Goal: Information Seeking & Learning: Learn about a topic

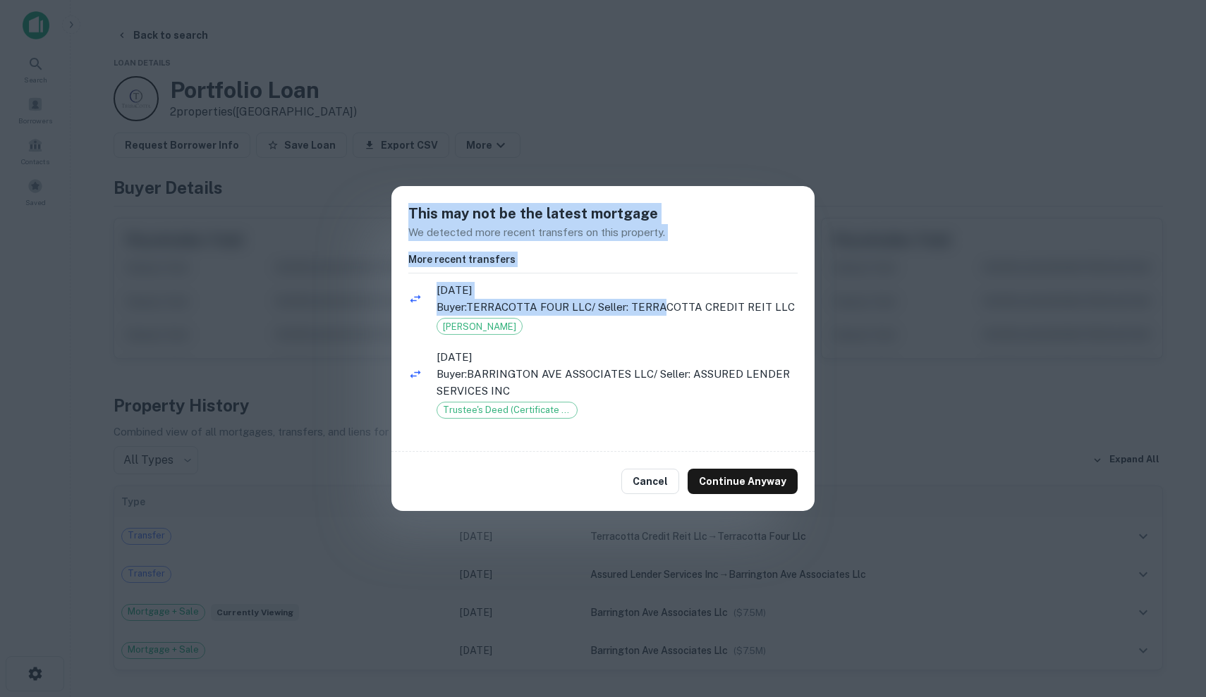
drag, startPoint x: 669, startPoint y: 310, endPoint x: 953, endPoint y: 94, distance: 356.7
click at [953, 94] on div "This may not be the latest mortgage We detected more recent transfers on this p…" at bounding box center [603, 348] width 1206 height 697
click at [954, 95] on div "This may not be the latest mortgage We detected more recent transfers on this p…" at bounding box center [603, 348] width 1206 height 697
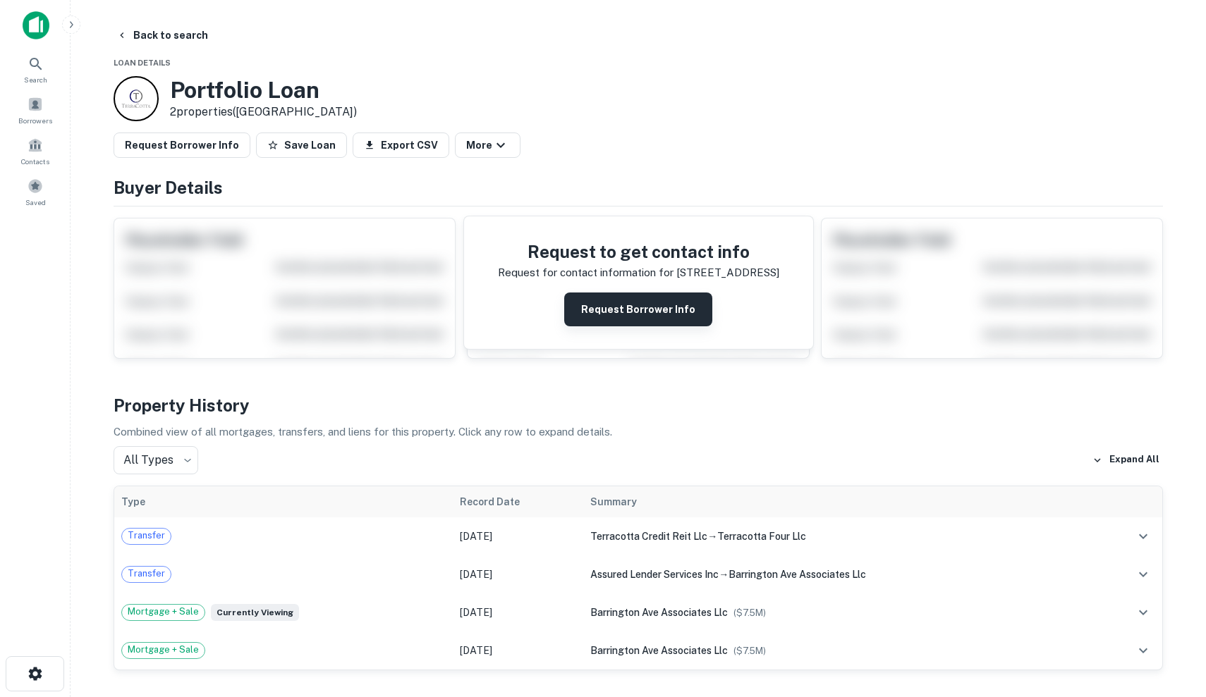
click at [646, 306] on button "Request Borrower Info" at bounding box center [638, 310] width 148 height 34
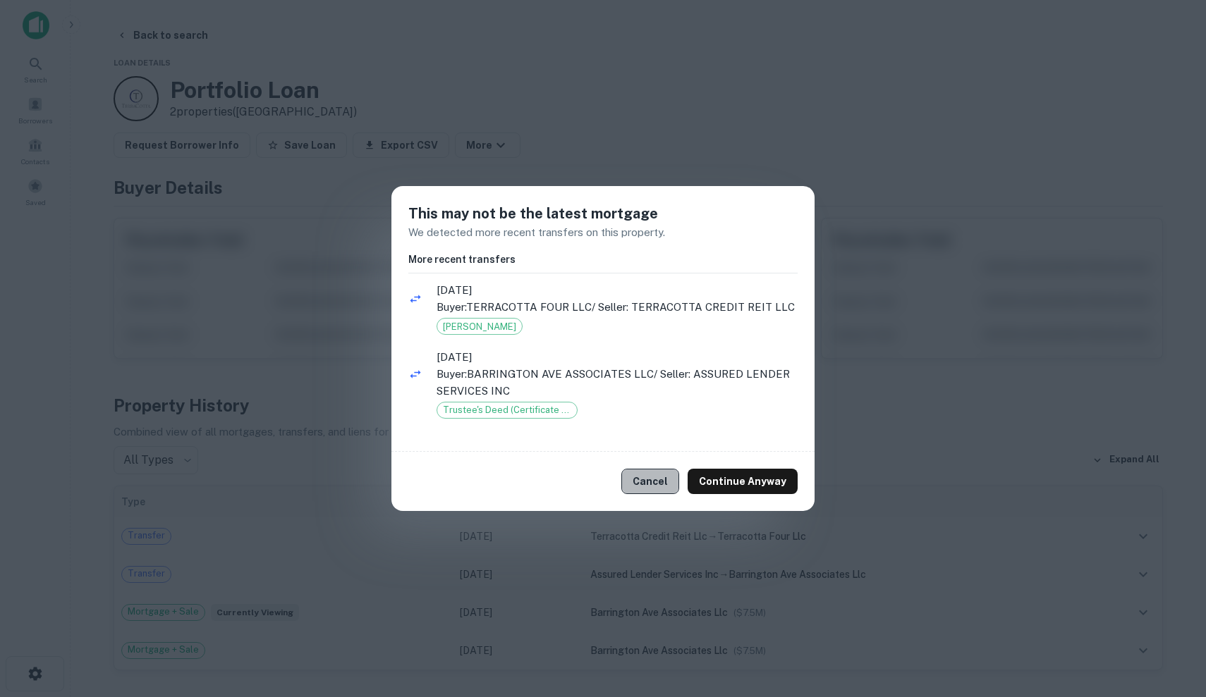
click at [660, 477] on button "Cancel" at bounding box center [650, 481] width 58 height 25
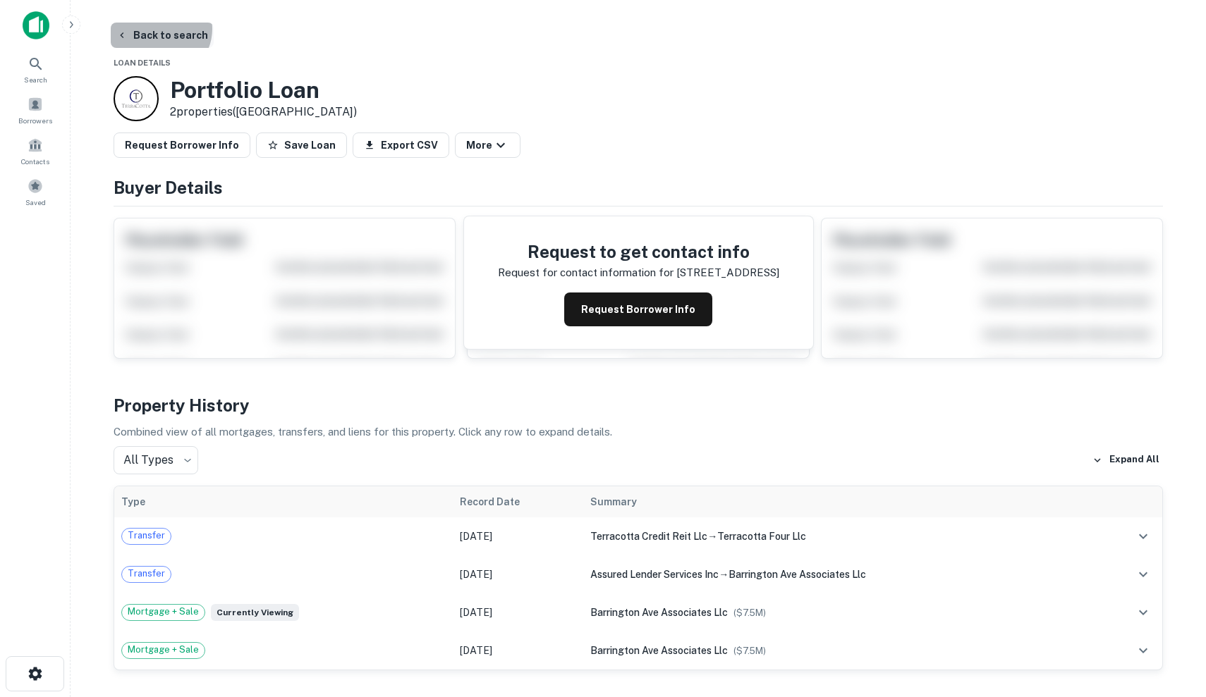
click at [159, 29] on button "Back to search" at bounding box center [162, 35] width 103 height 25
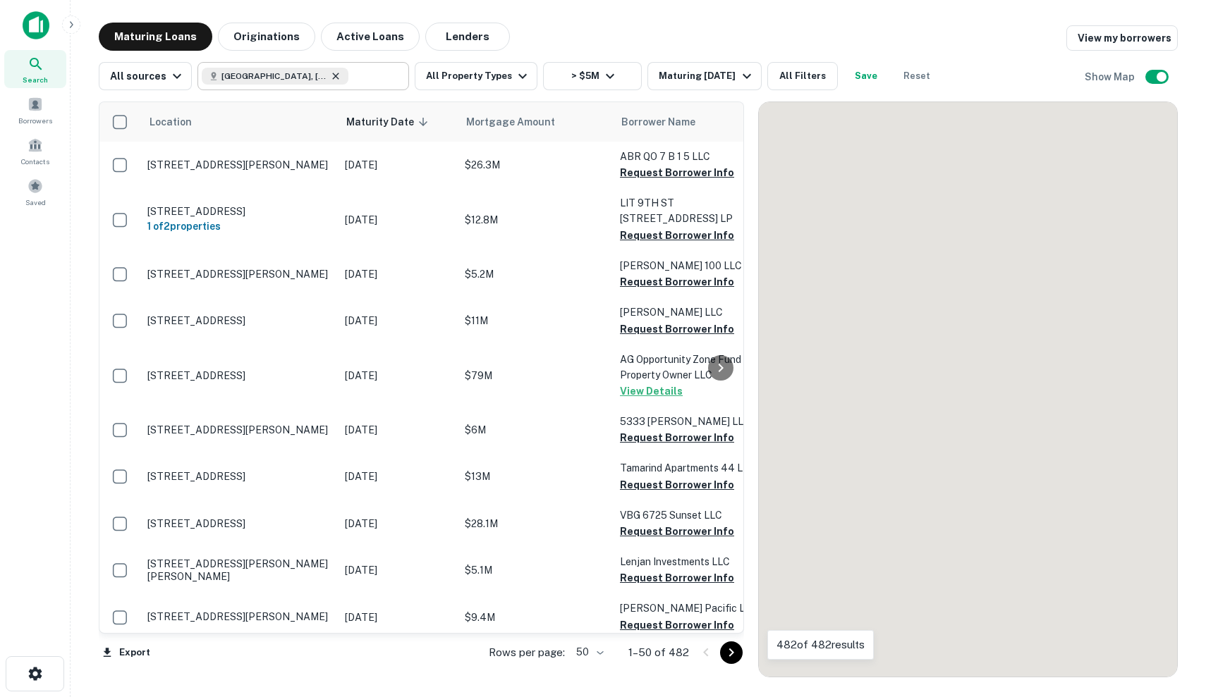
click at [330, 78] on icon at bounding box center [335, 76] width 11 height 11
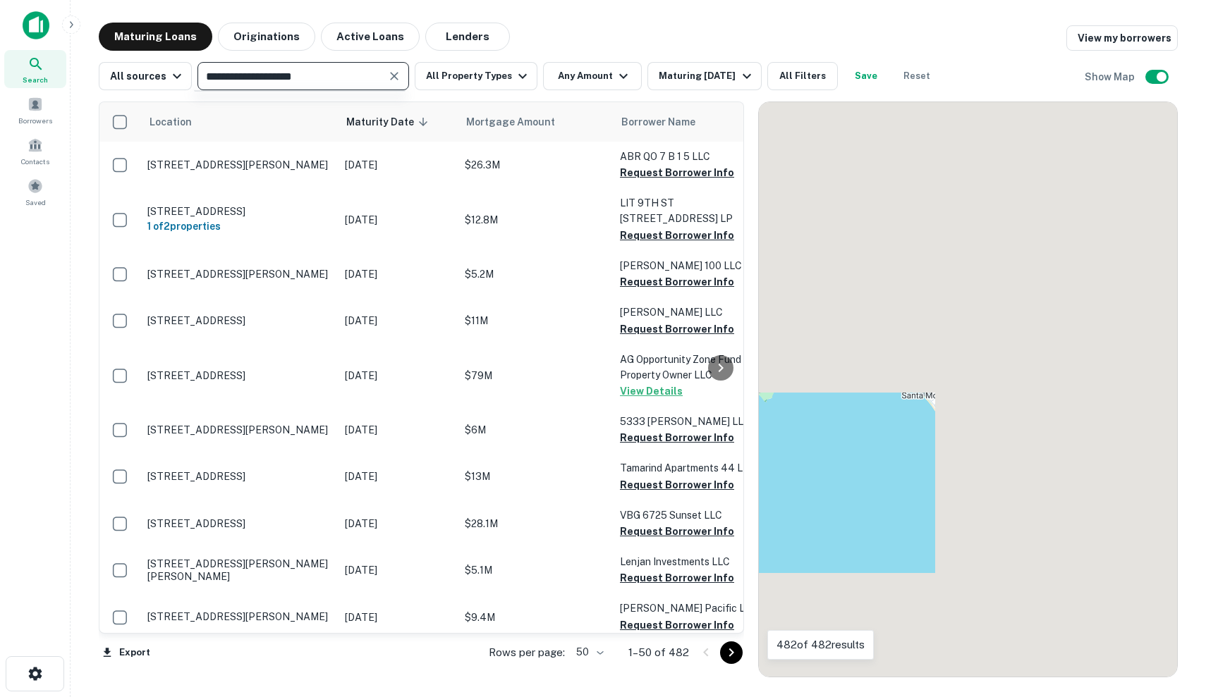
type input "**********"
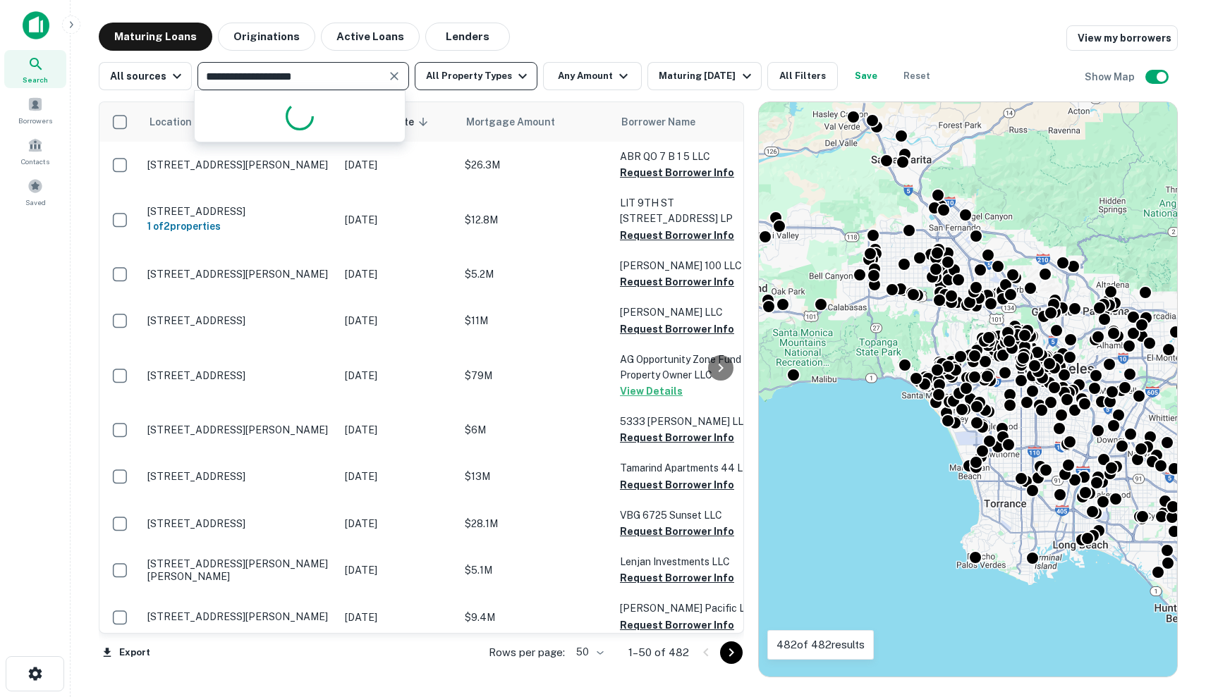
scroll to position [1985, 0]
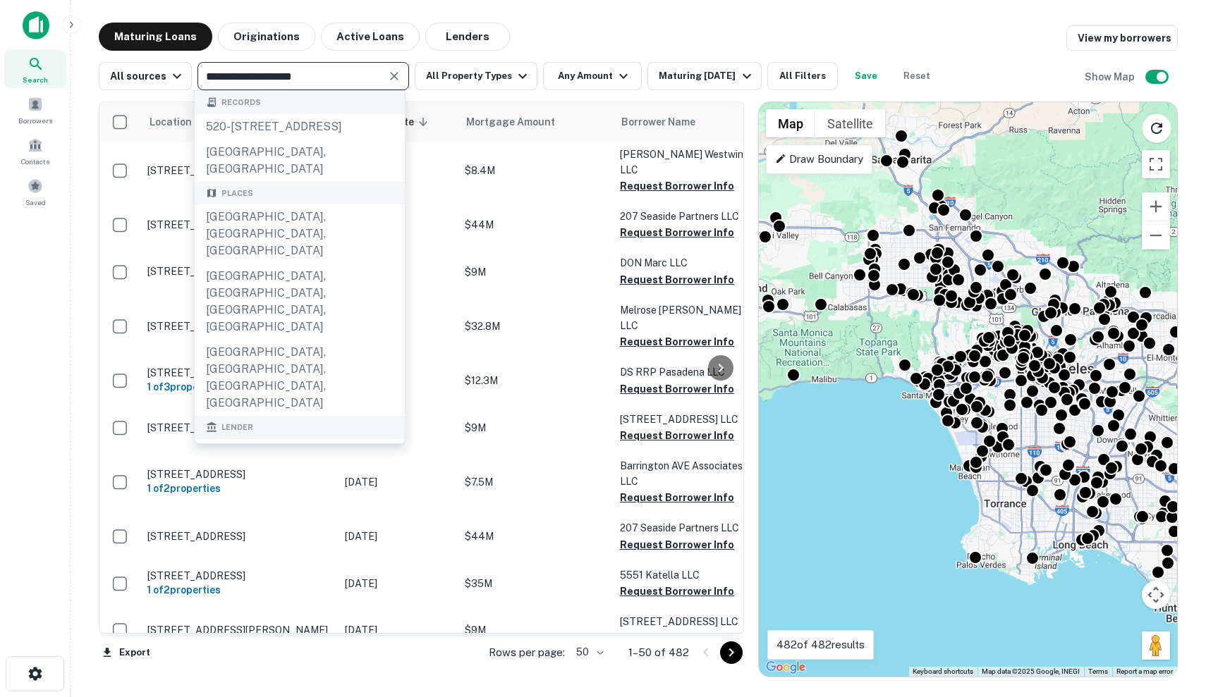
click at [391, 76] on icon "Clear" at bounding box center [394, 76] width 8 height 8
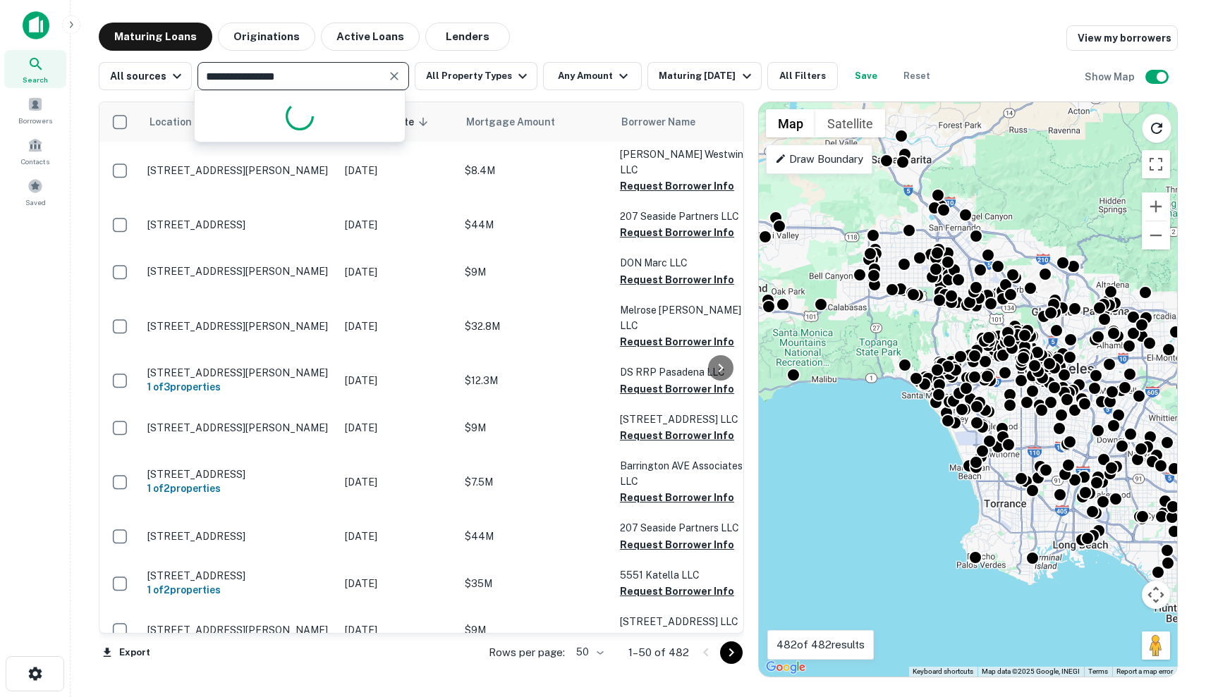
type input "**********"
click at [391, 73] on icon "Clear" at bounding box center [394, 76] width 14 height 14
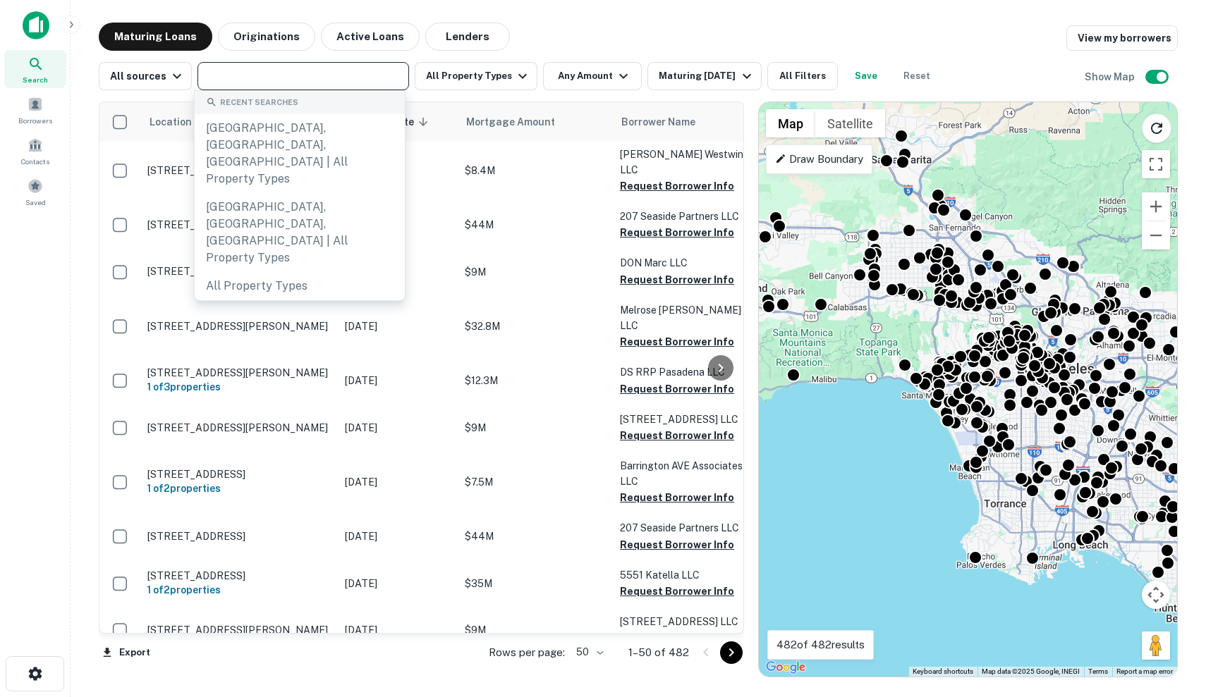
click at [628, 21] on main "Maturing Loans Originations Active Loans Lenders View my borrowers All sources …" at bounding box center [638, 348] width 1135 height 697
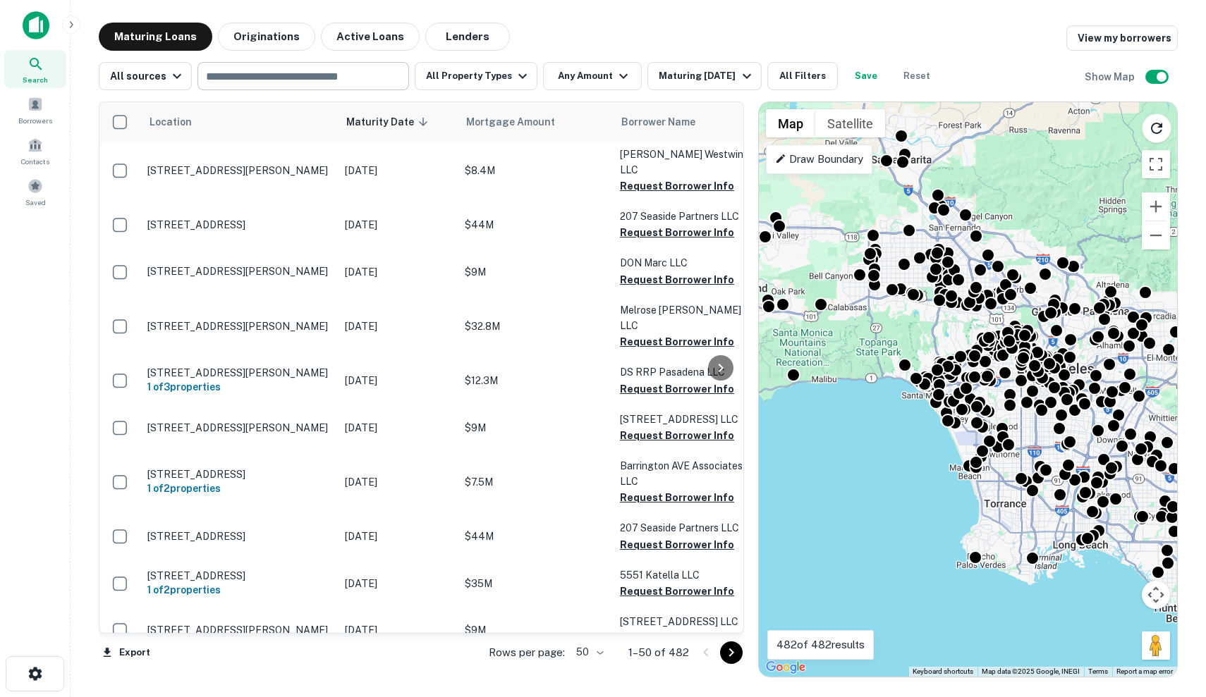
click at [674, 53] on div "All sources ​ All Property Types Any Amount Maturing In 6 Months All Filters Sa…" at bounding box center [638, 70] width 1079 height 39
click at [689, 77] on div "Maturing In 6 Months" at bounding box center [706, 76] width 96 height 17
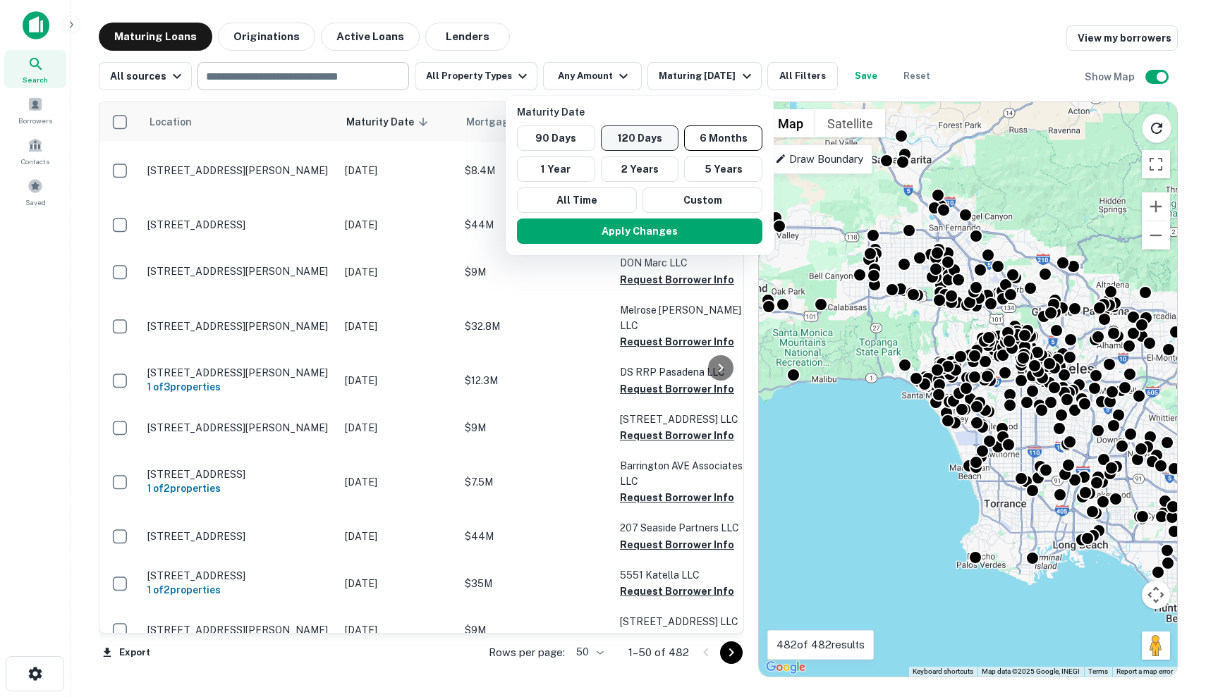
click at [648, 136] on button "120 Days" at bounding box center [640, 137] width 78 height 25
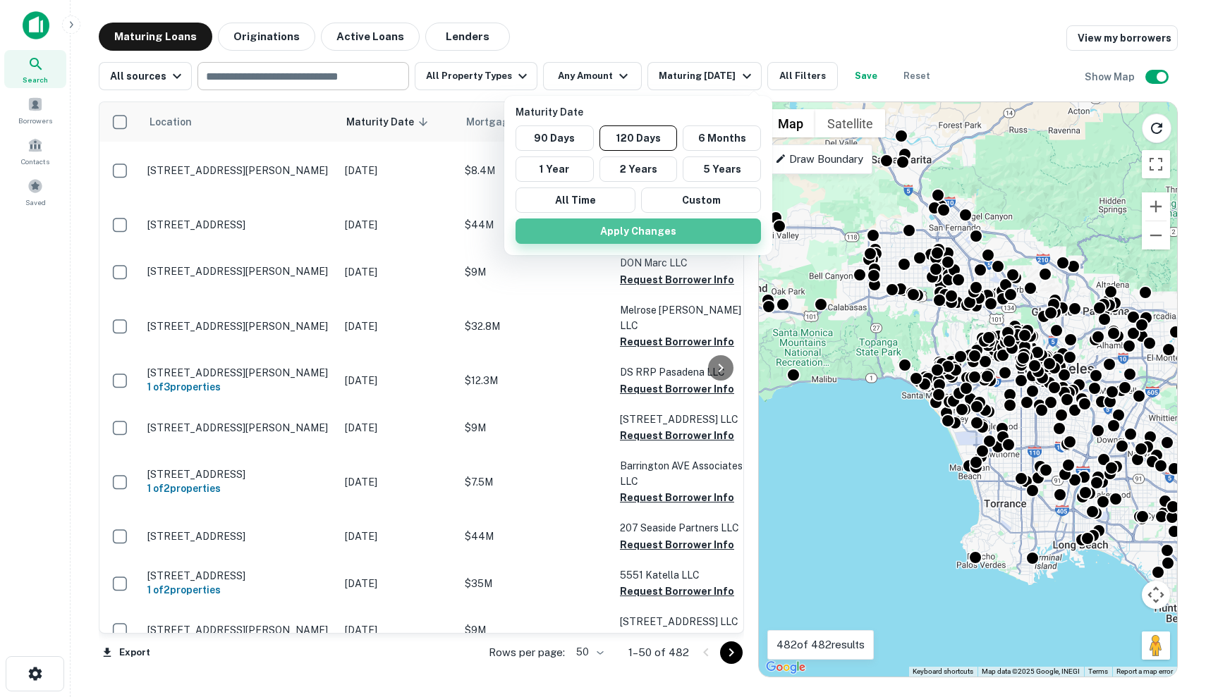
click at [642, 232] on button "Apply Changes" at bounding box center [637, 231] width 245 height 25
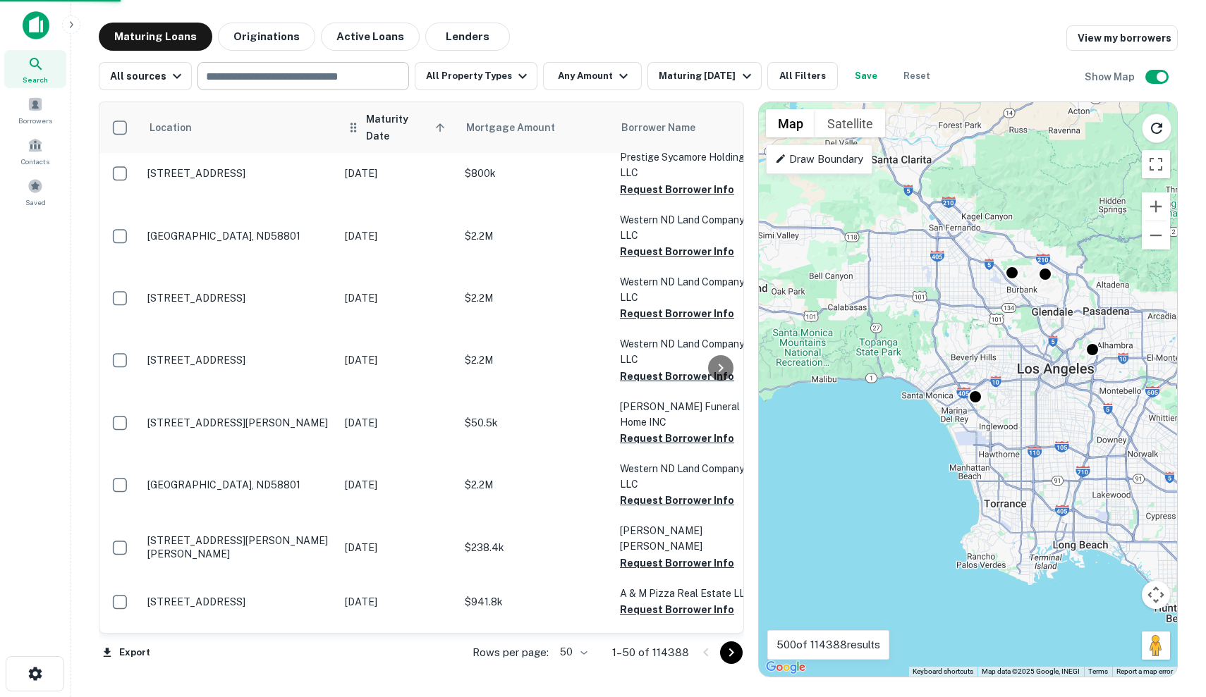
click at [388, 125] on span "Maturity Date sorted ascending" at bounding box center [407, 128] width 83 height 34
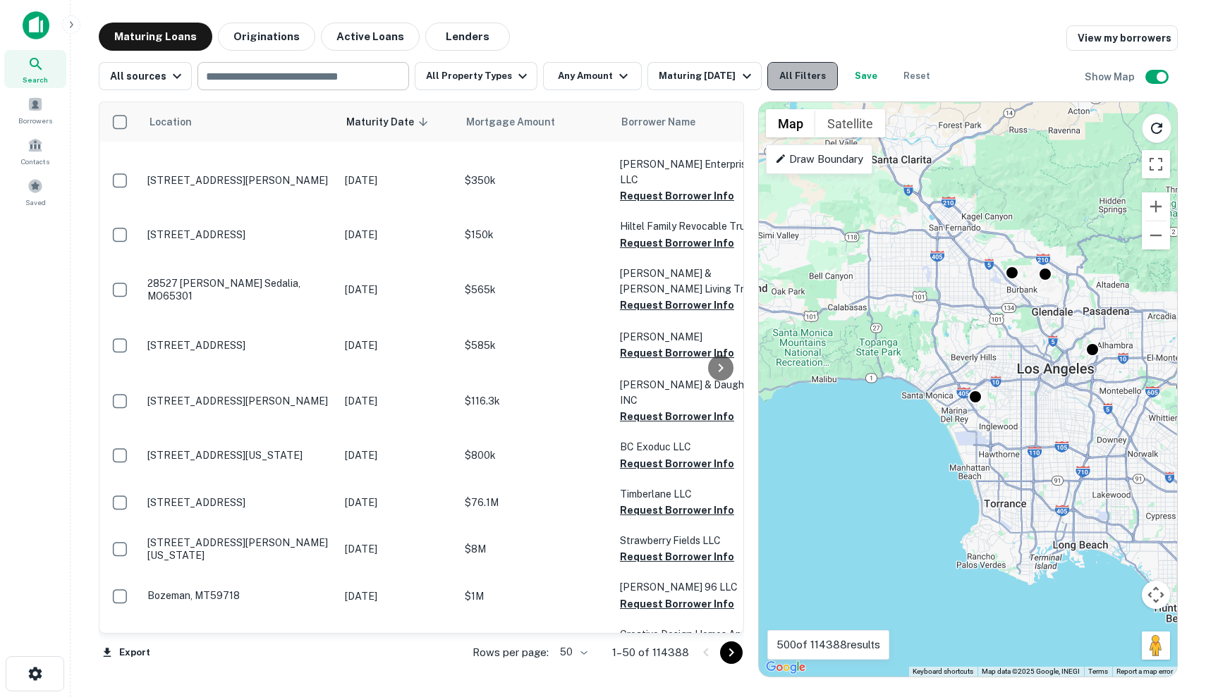
click at [787, 74] on button "All Filters" at bounding box center [802, 76] width 71 height 28
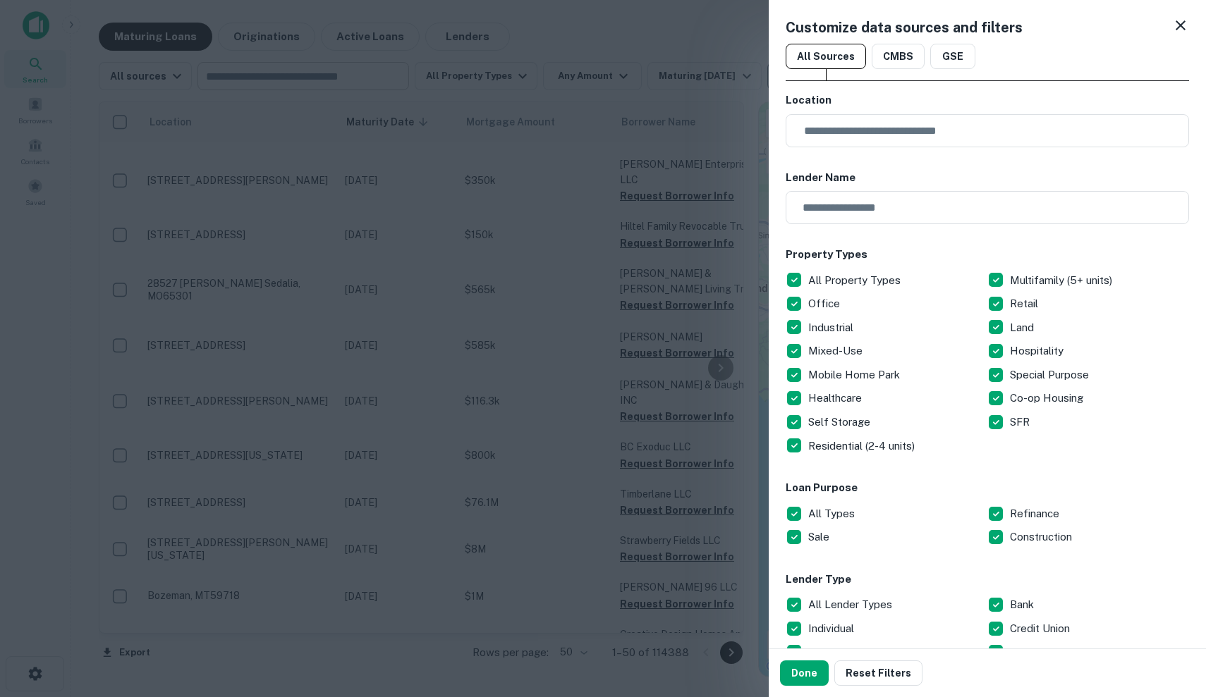
scroll to position [1923, 0]
click at [658, 52] on div at bounding box center [603, 348] width 1206 height 697
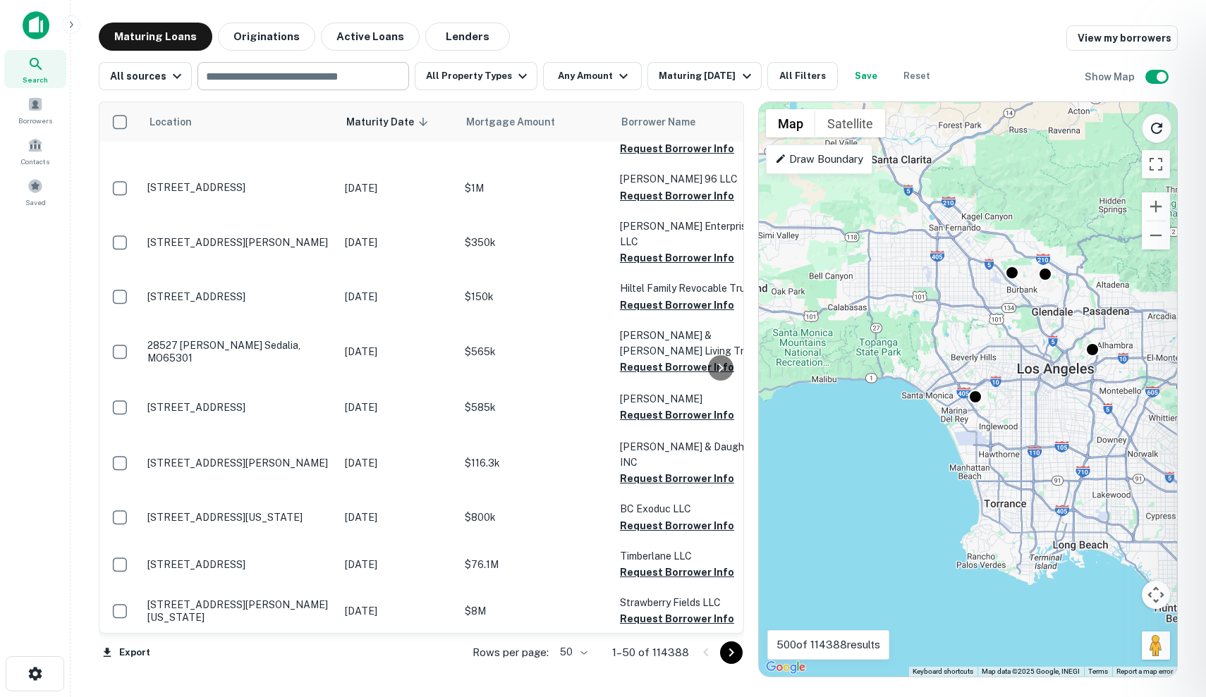
scroll to position [0, 0]
click at [578, 320] on div at bounding box center [603, 348] width 1206 height 697
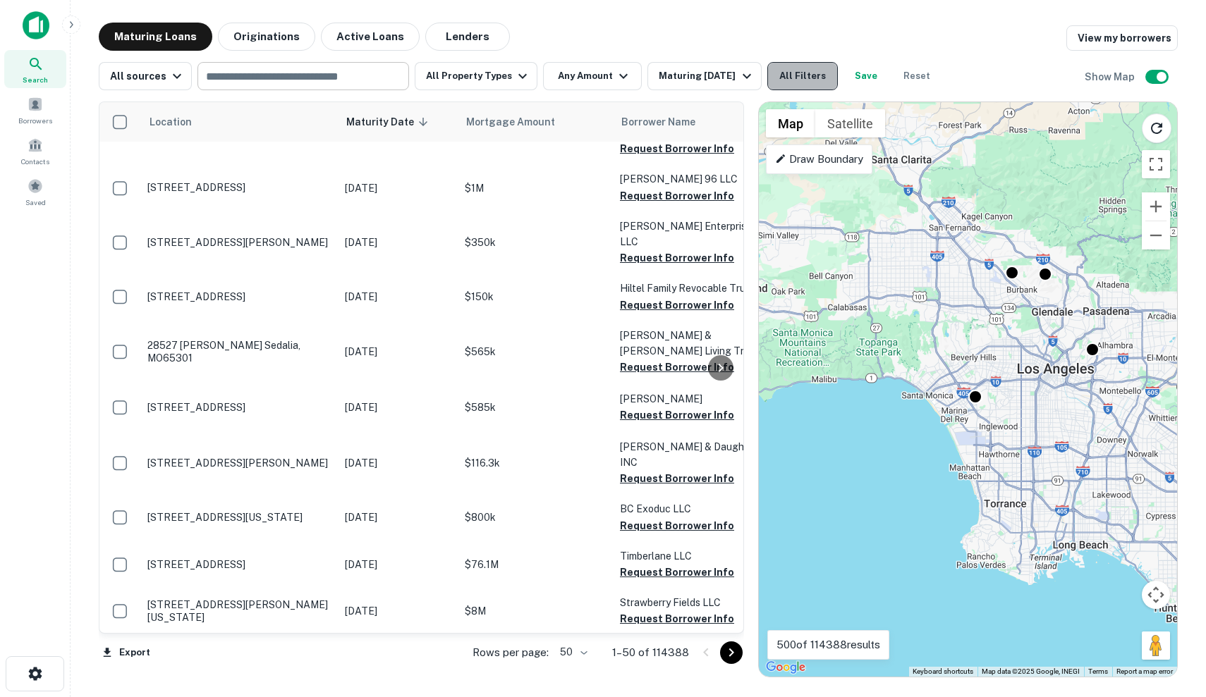
click at [815, 72] on button "All Filters" at bounding box center [802, 76] width 71 height 28
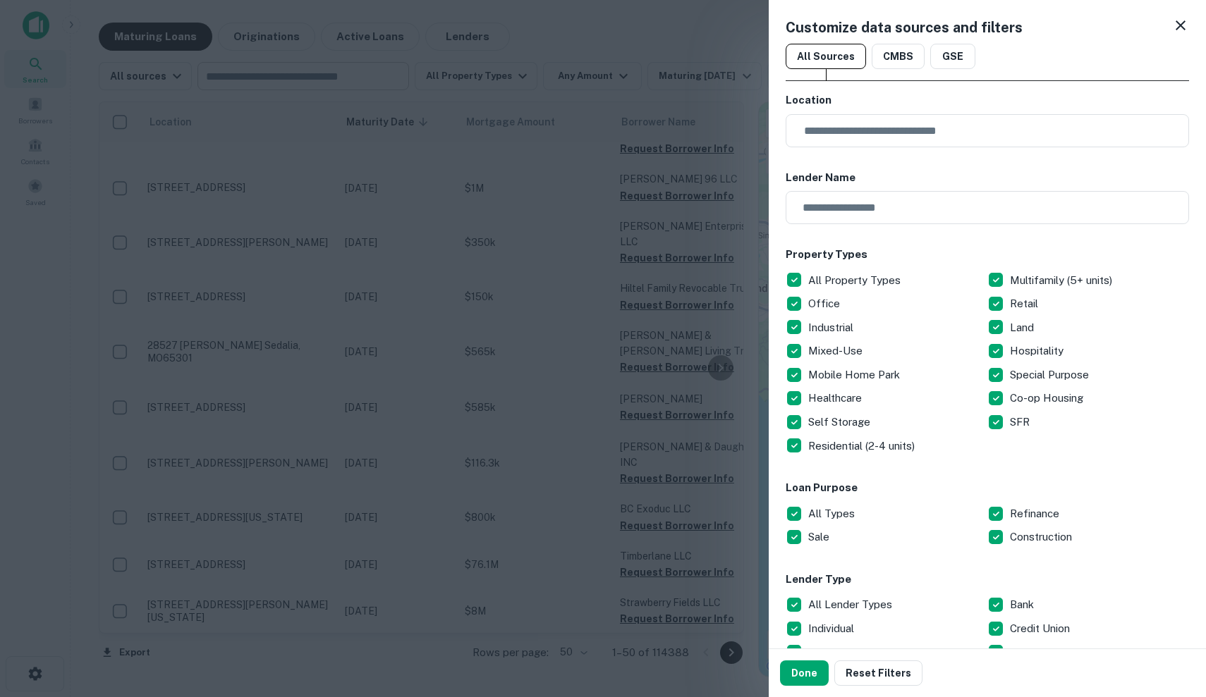
click at [666, 362] on div at bounding box center [603, 348] width 1206 height 697
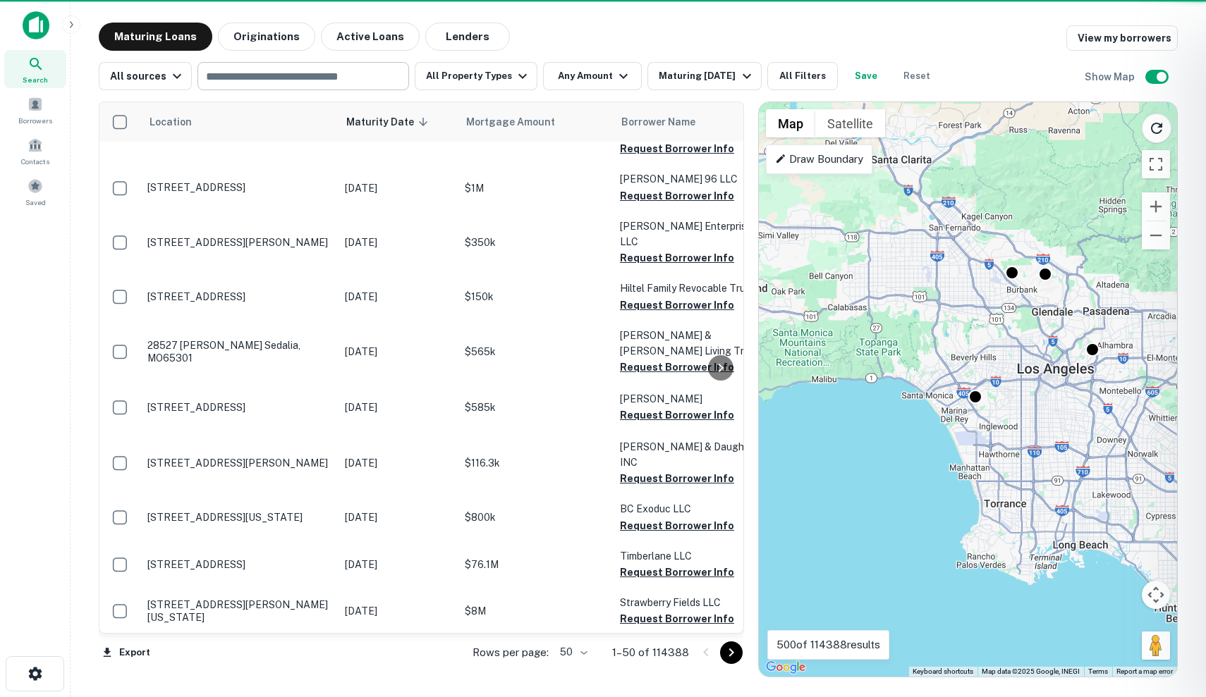
click at [593, 77] on div at bounding box center [603, 348] width 1206 height 697
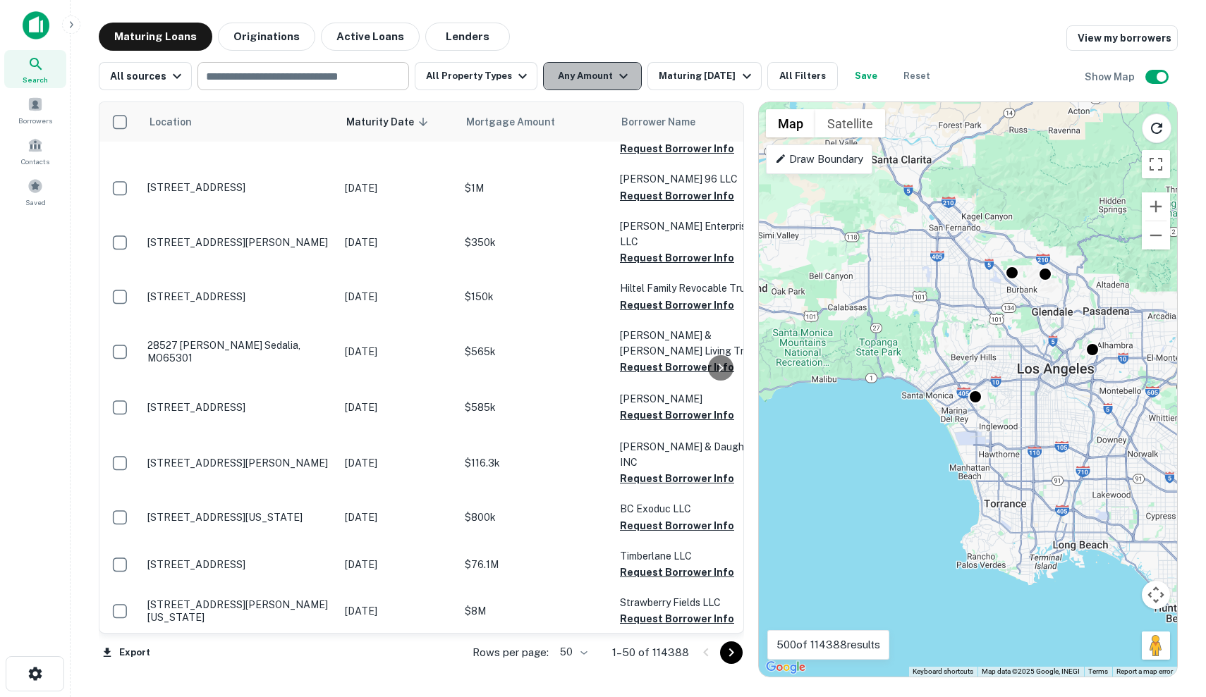
click at [598, 75] on button "Any Amount" at bounding box center [592, 76] width 99 height 28
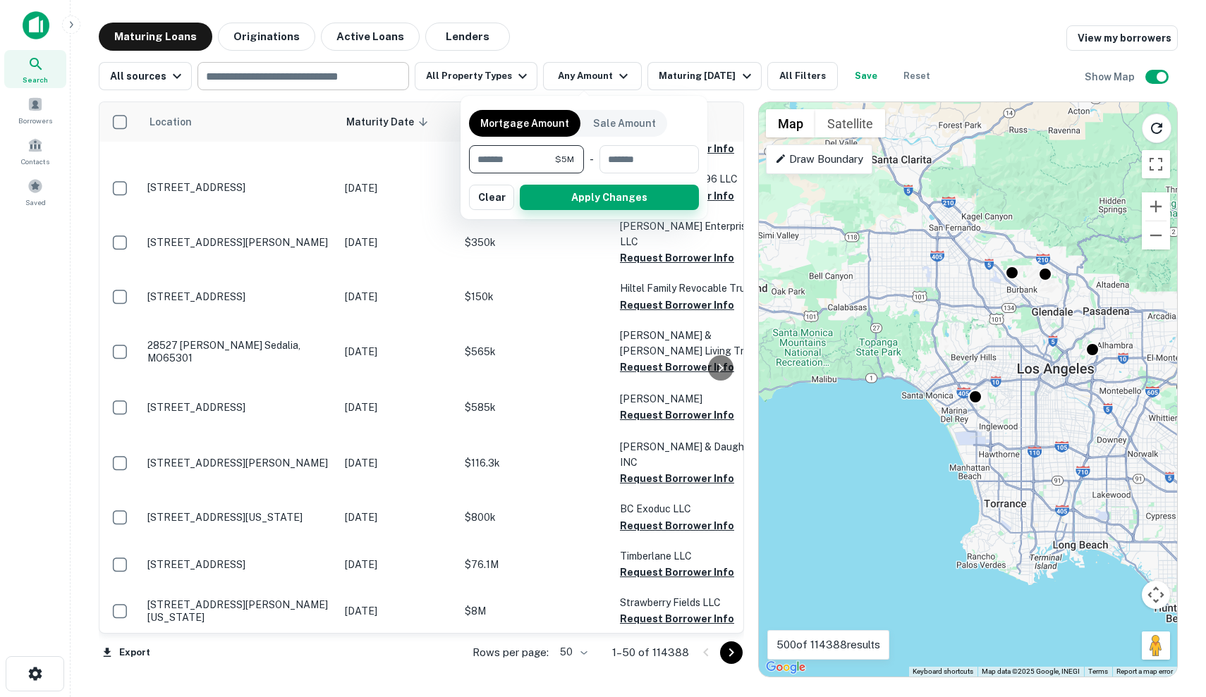
type input "*******"
click at [604, 202] on button "Apply Changes" at bounding box center [609, 197] width 179 height 25
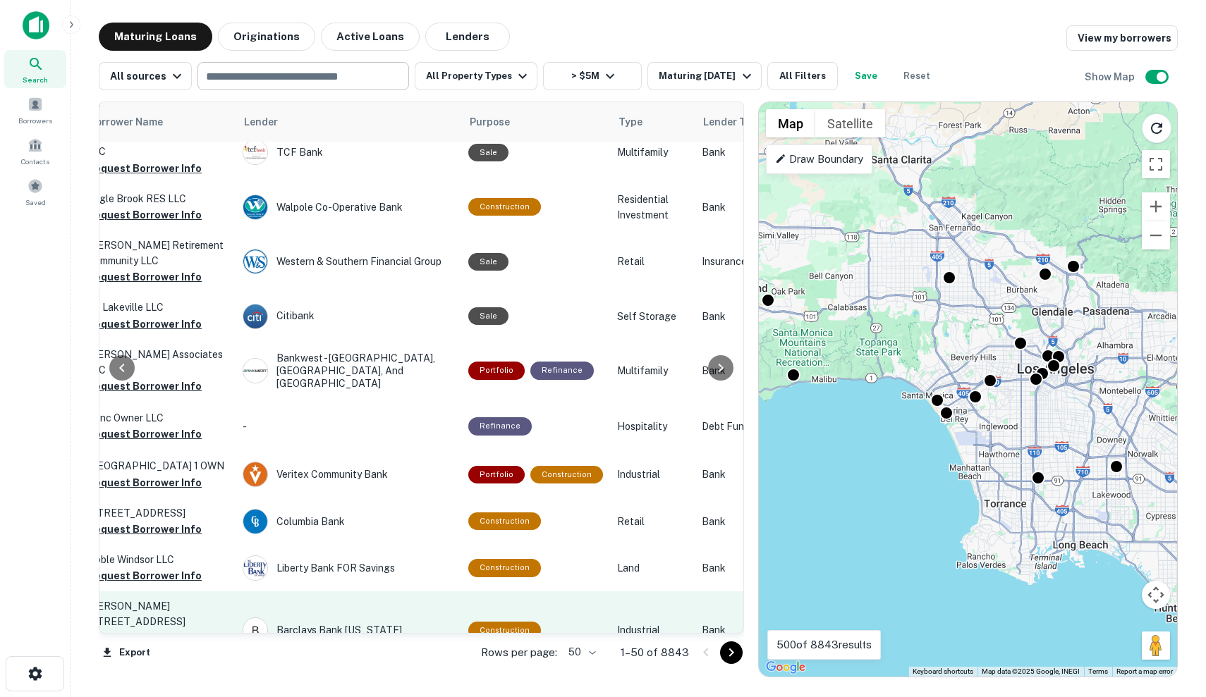
click at [654, 592] on td "Industrial" at bounding box center [652, 631] width 85 height 78
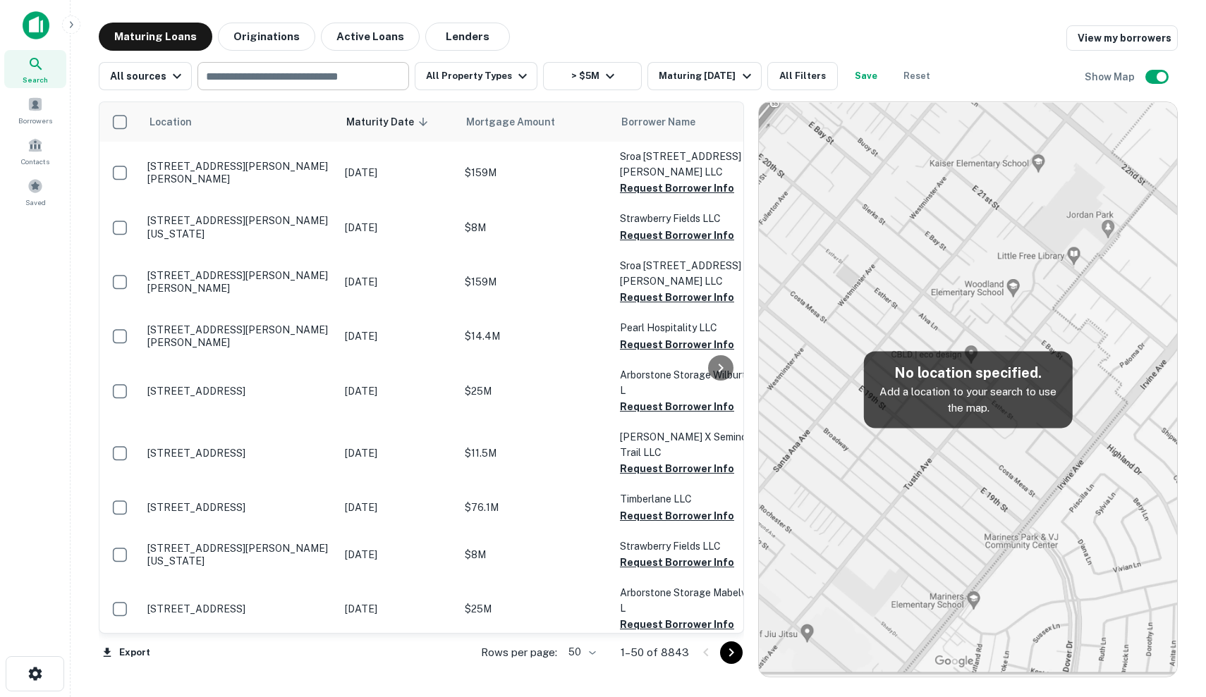
scroll to position [2133, 0]
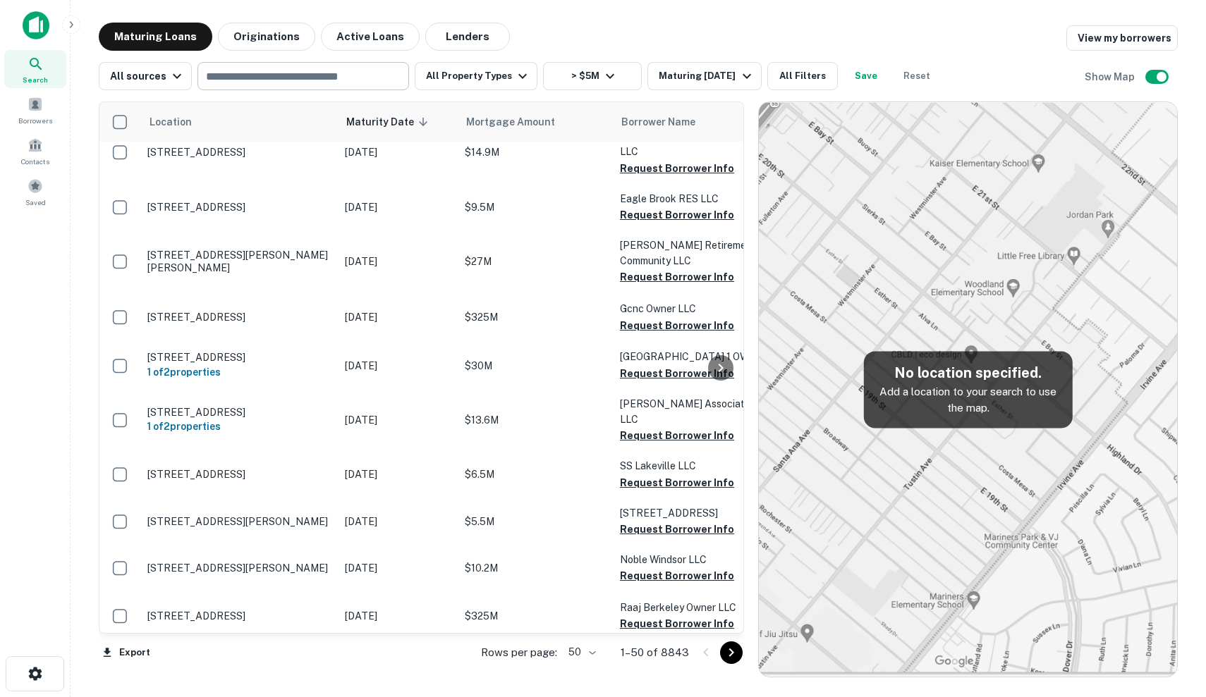
click at [314, 76] on input "text" at bounding box center [302, 76] width 201 height 20
type input "**********"
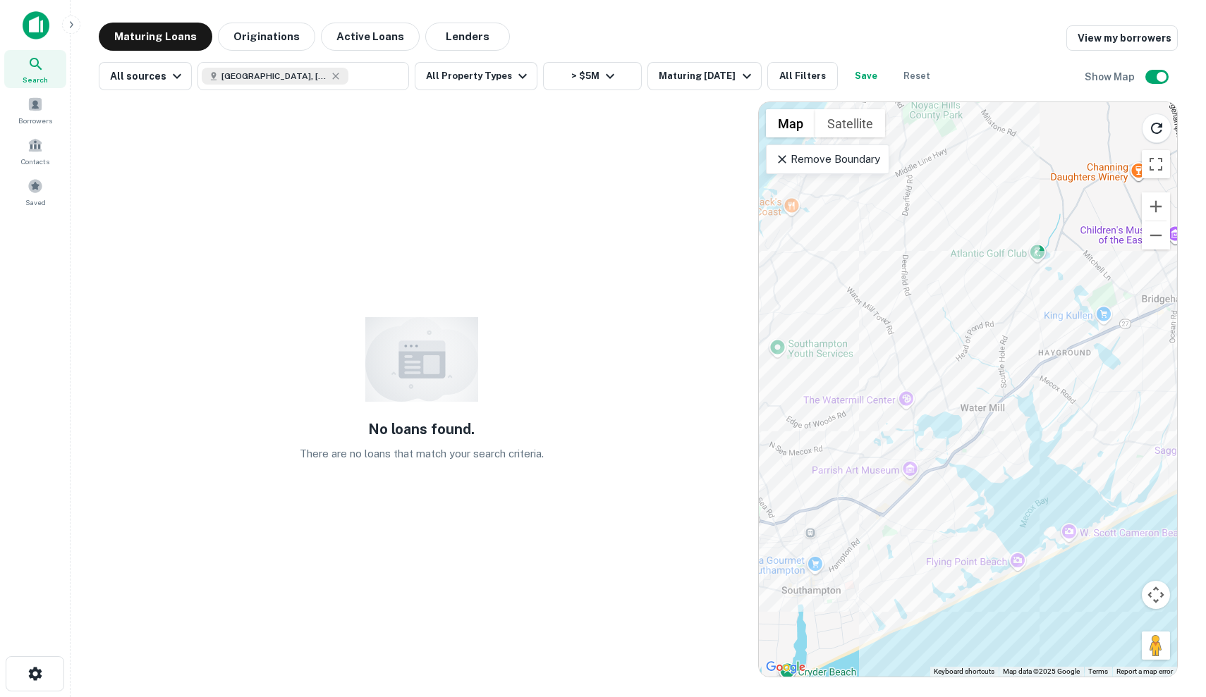
click at [827, 154] on p "Remove Boundary" at bounding box center [827, 159] width 105 height 17
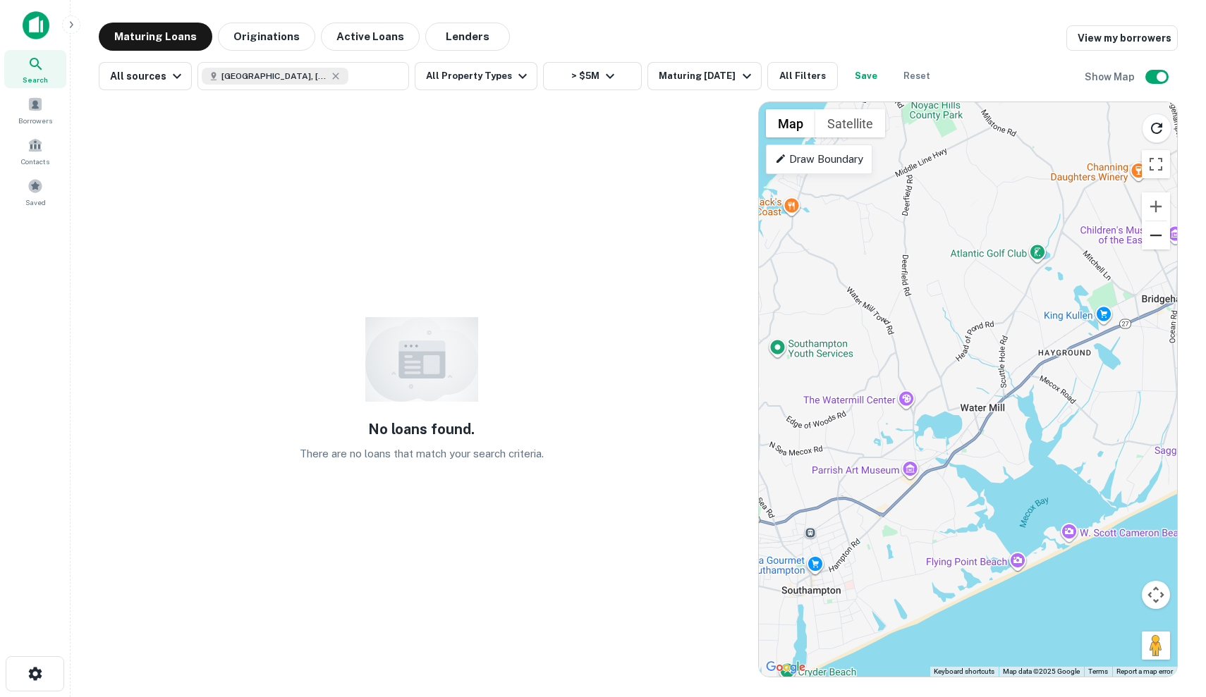
click at [1151, 242] on button "Zoom out" at bounding box center [1155, 235] width 28 height 28
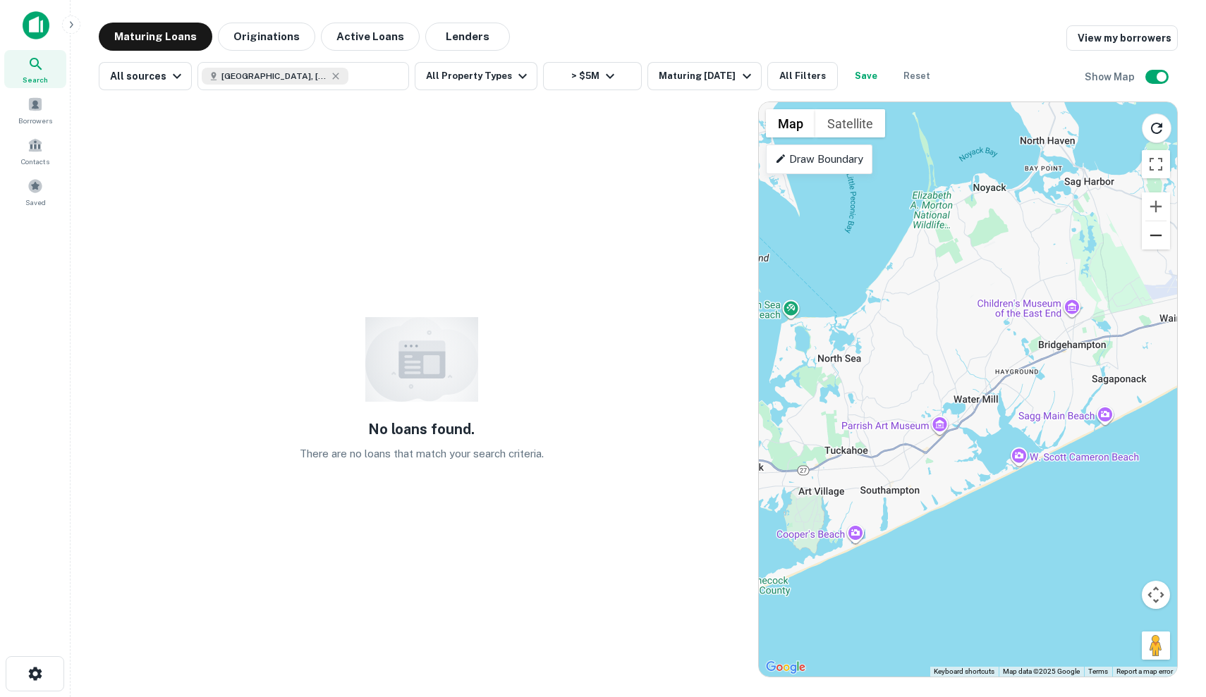
click at [1158, 238] on button "Zoom out" at bounding box center [1155, 235] width 28 height 28
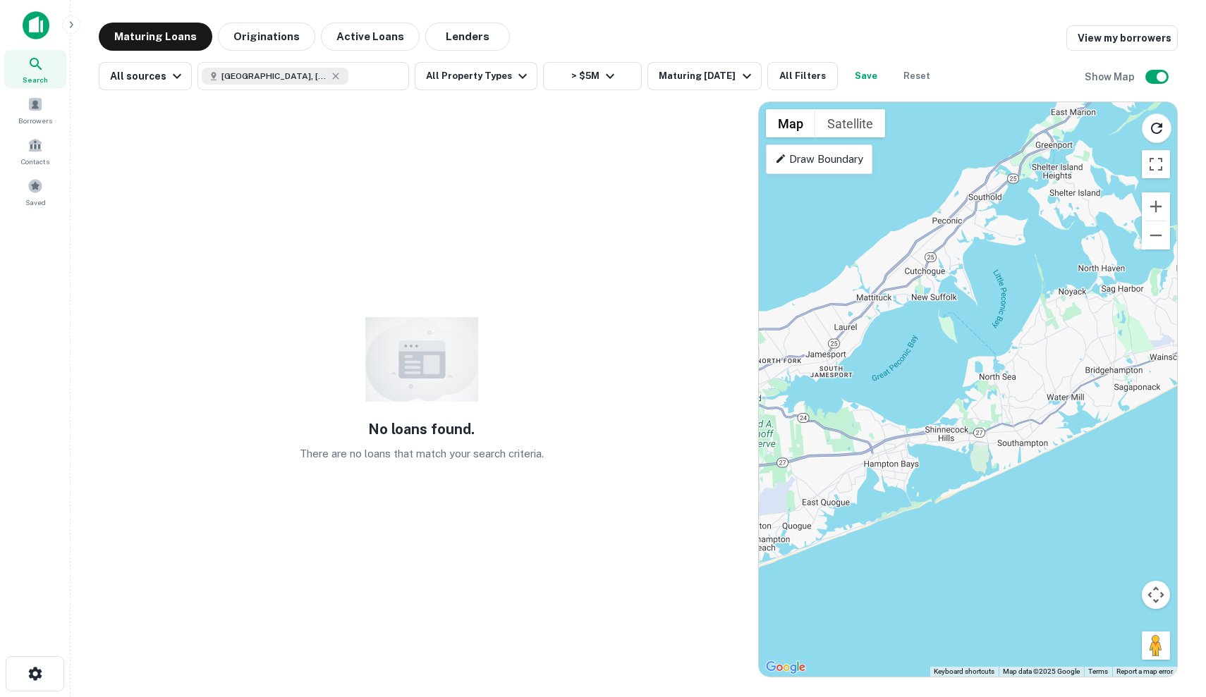
drag, startPoint x: 1042, startPoint y: 192, endPoint x: 1140, endPoint y: 195, distance: 98.0
click at [1140, 195] on div at bounding box center [968, 389] width 418 height 575
click at [932, 283] on div at bounding box center [968, 389] width 418 height 575
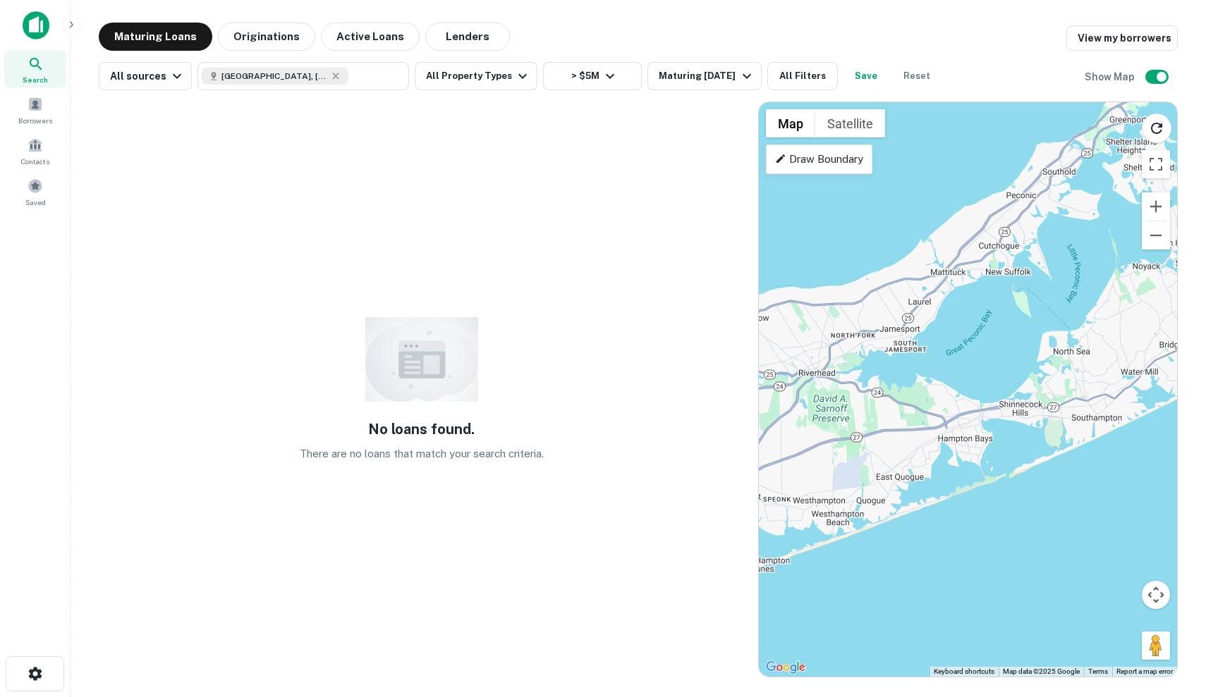
drag, startPoint x: 907, startPoint y: 270, endPoint x: 986, endPoint y: 244, distance: 83.2
click at [986, 244] on div at bounding box center [968, 389] width 418 height 575
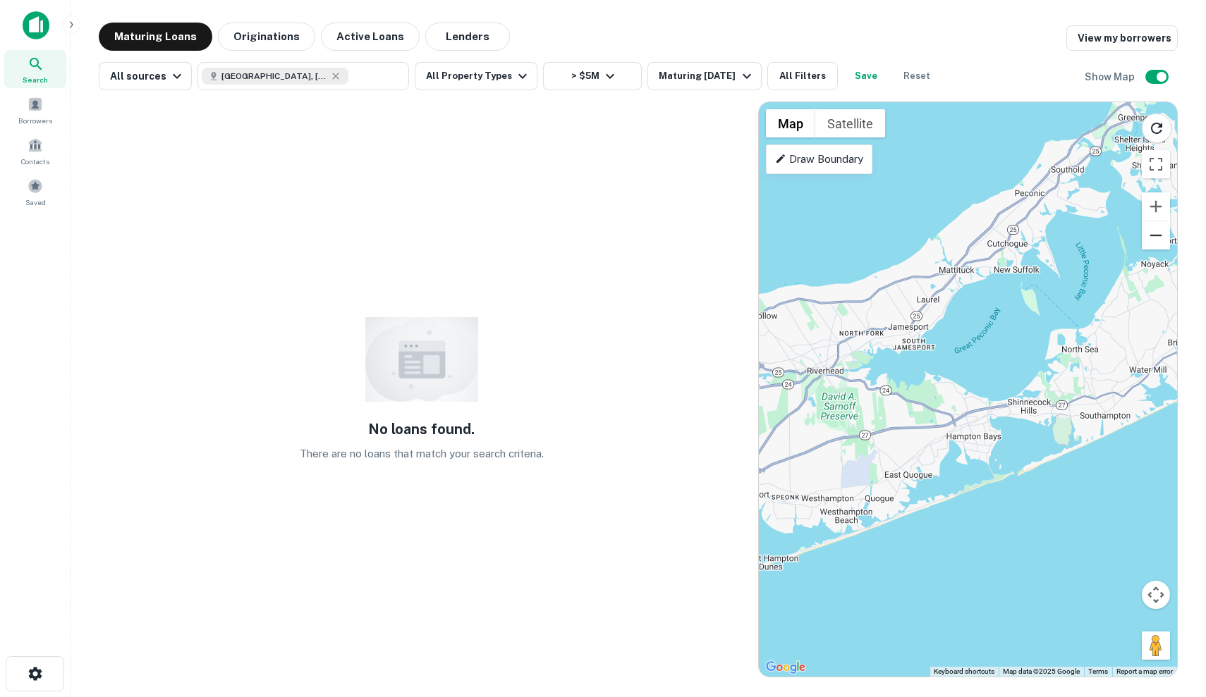
click at [1156, 234] on button "Zoom out" at bounding box center [1155, 235] width 28 height 28
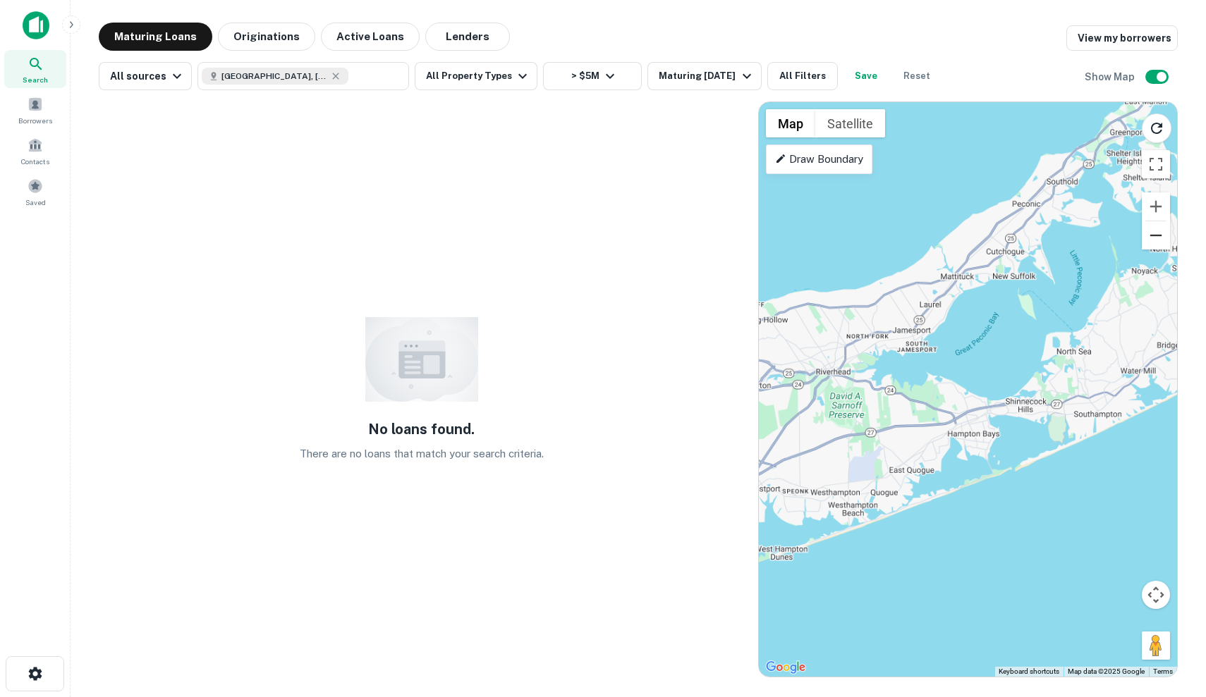
click at [1156, 234] on button "Zoom out" at bounding box center [1155, 235] width 28 height 28
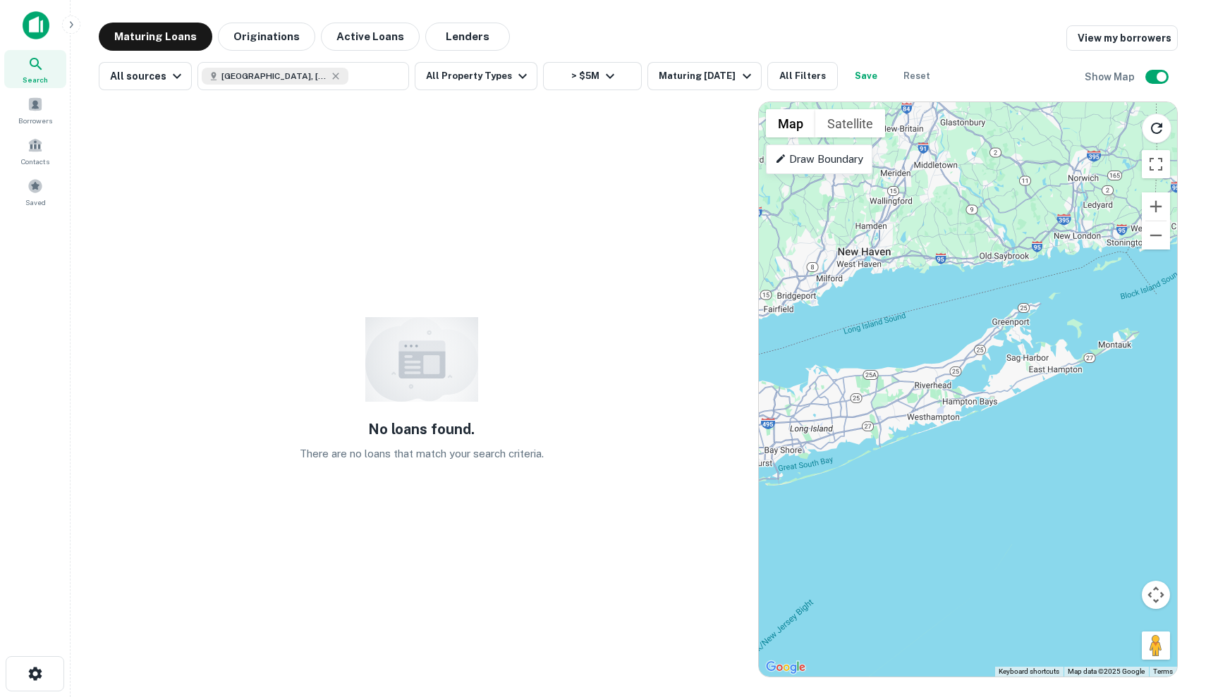
click at [864, 219] on div at bounding box center [968, 389] width 418 height 575
click at [330, 78] on icon at bounding box center [335, 76] width 11 height 11
type input "**********"
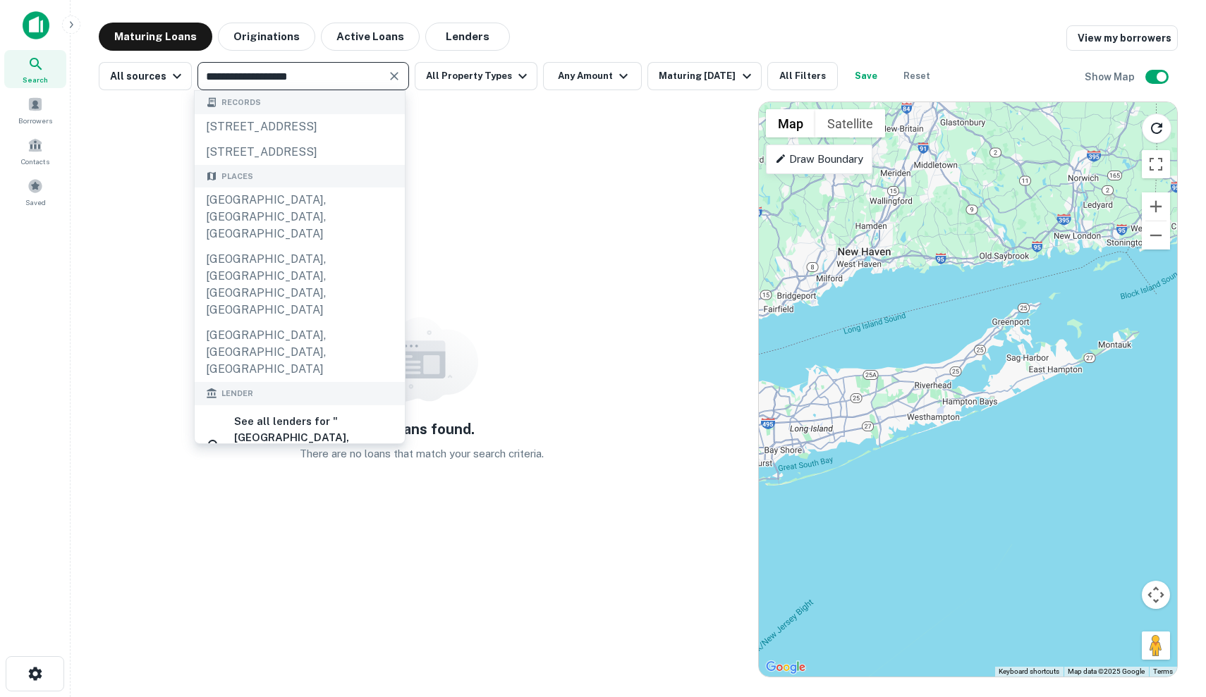
click at [384, 73] on button "Clear" at bounding box center [394, 76] width 20 height 20
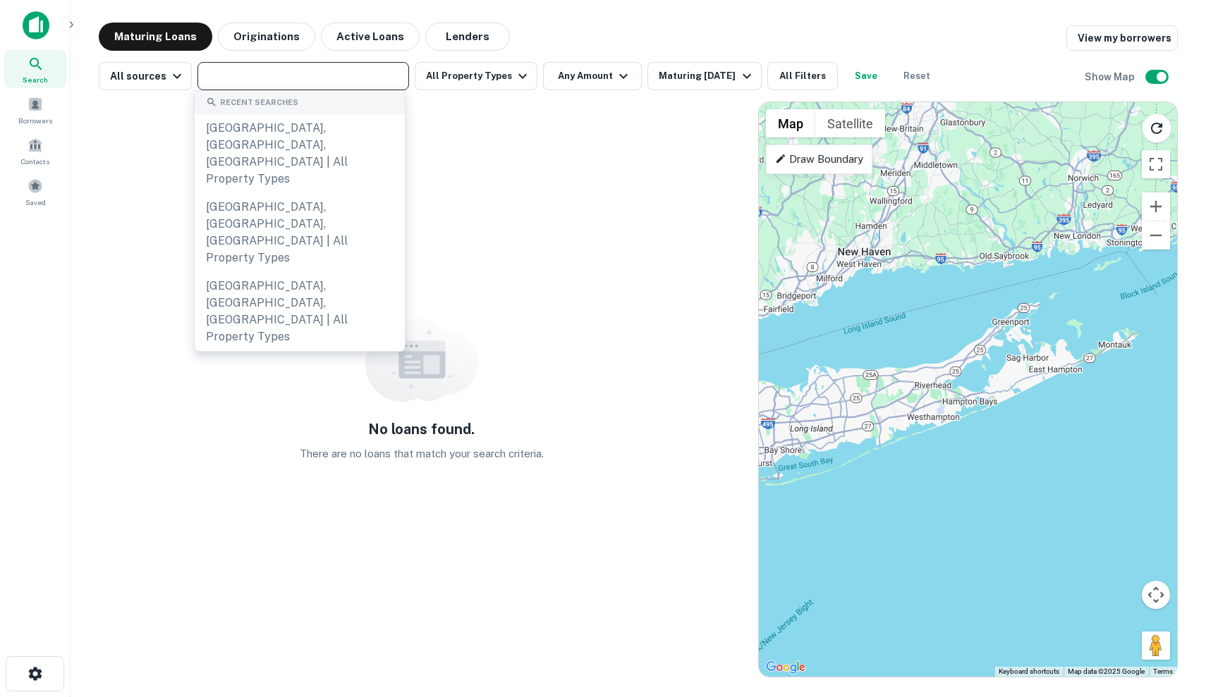
click at [570, 196] on div "No loans found. There are no loans that match your search criteria." at bounding box center [421, 390] width 645 height 576
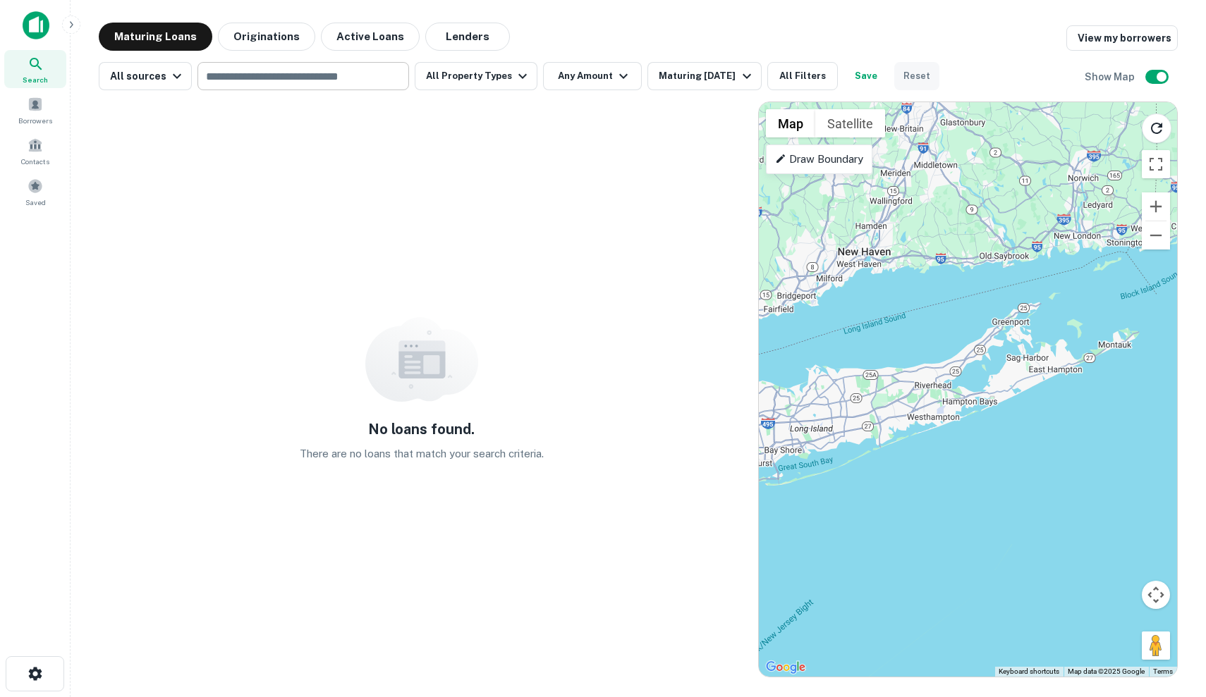
click at [917, 73] on button "Reset" at bounding box center [916, 76] width 45 height 28
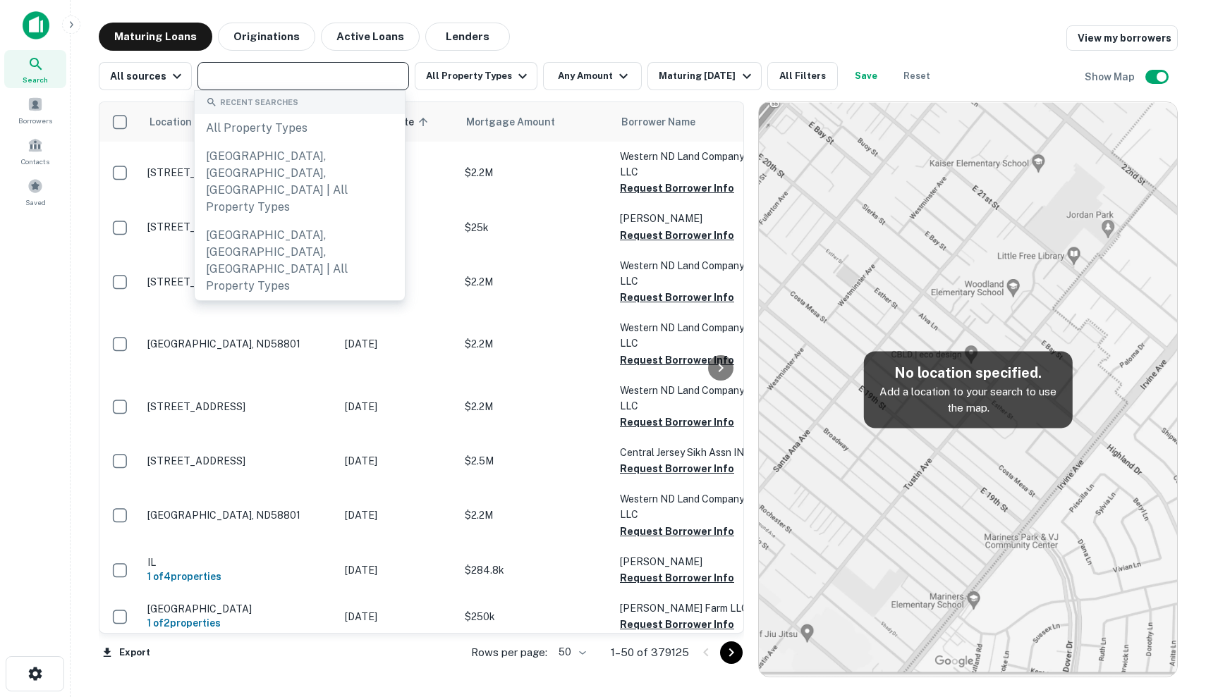
click at [295, 85] on input "text" at bounding box center [302, 76] width 201 height 20
click at [723, 73] on div "Maturing In 1 Year" at bounding box center [706, 76] width 96 height 17
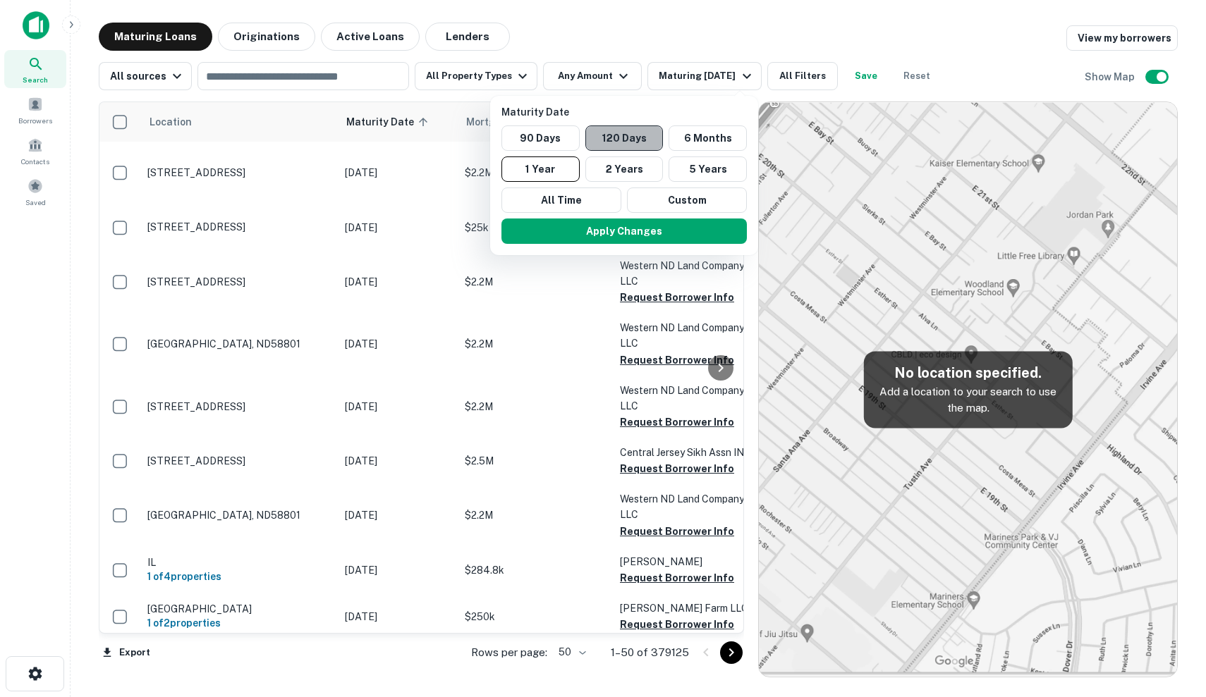
click at [637, 140] on button "120 Days" at bounding box center [624, 137] width 78 height 25
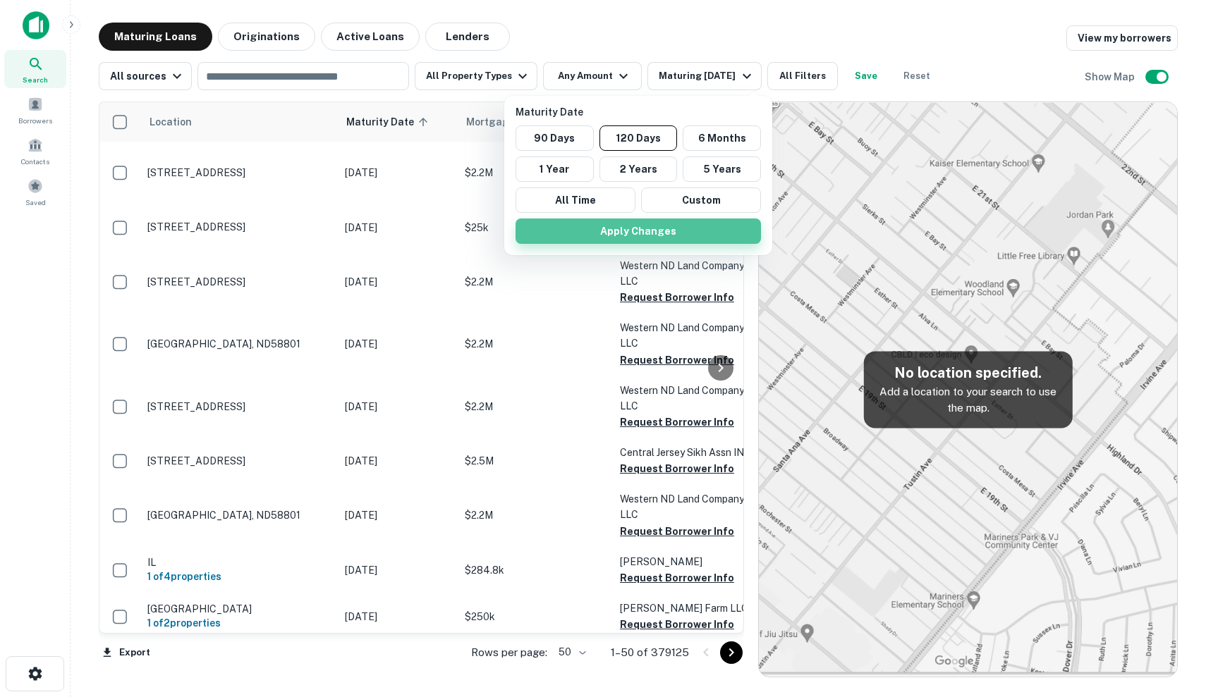
click at [654, 226] on button "Apply Changes" at bounding box center [637, 231] width 245 height 25
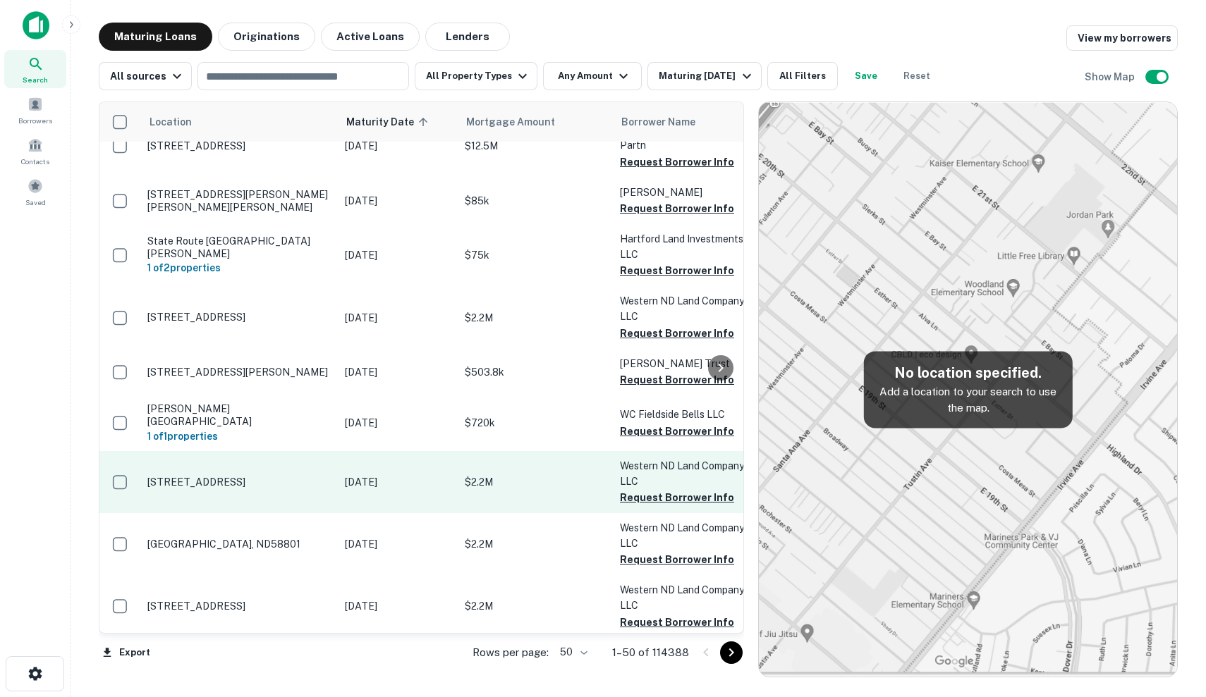
scroll to position [323, 0]
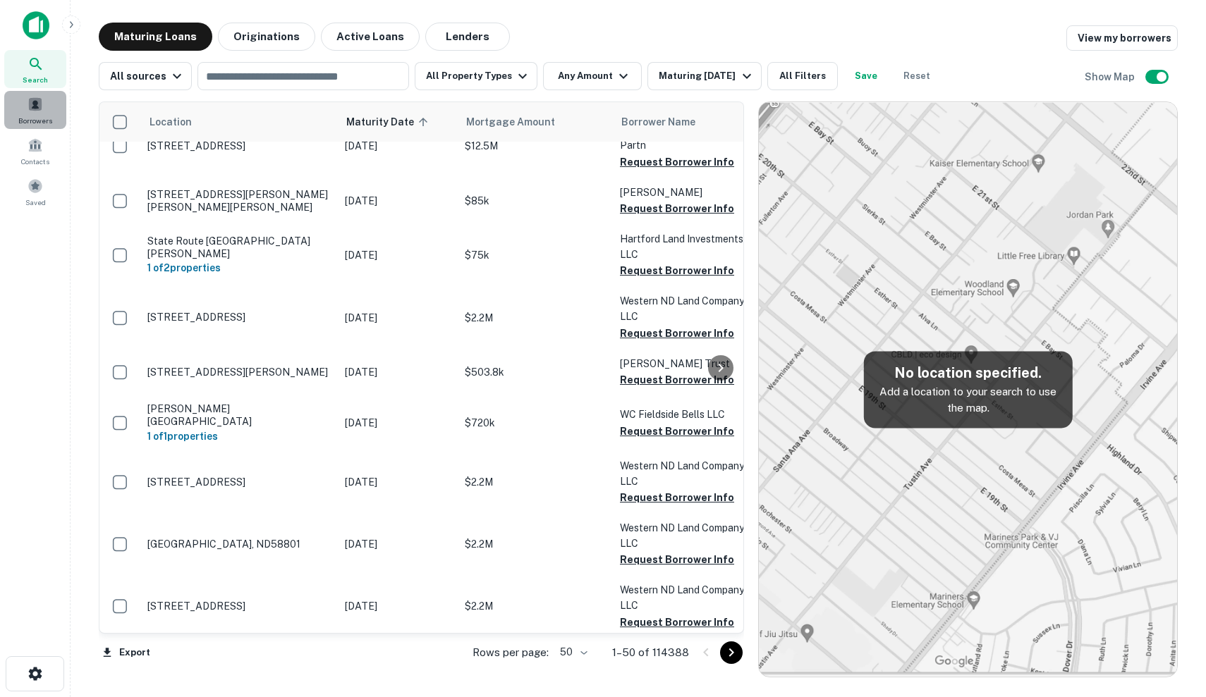
click at [34, 125] on span "Borrowers" at bounding box center [35, 120] width 34 height 11
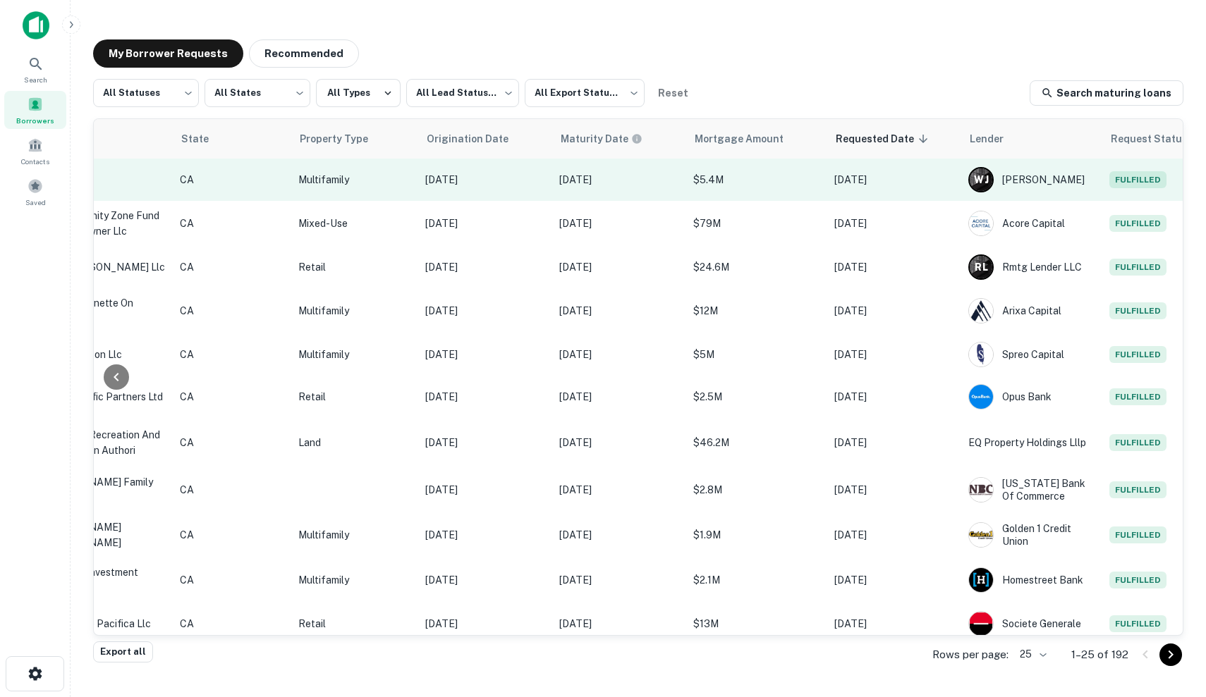
scroll to position [0, 426]
click at [756, 183] on p "$5.4M" at bounding box center [757, 180] width 127 height 16
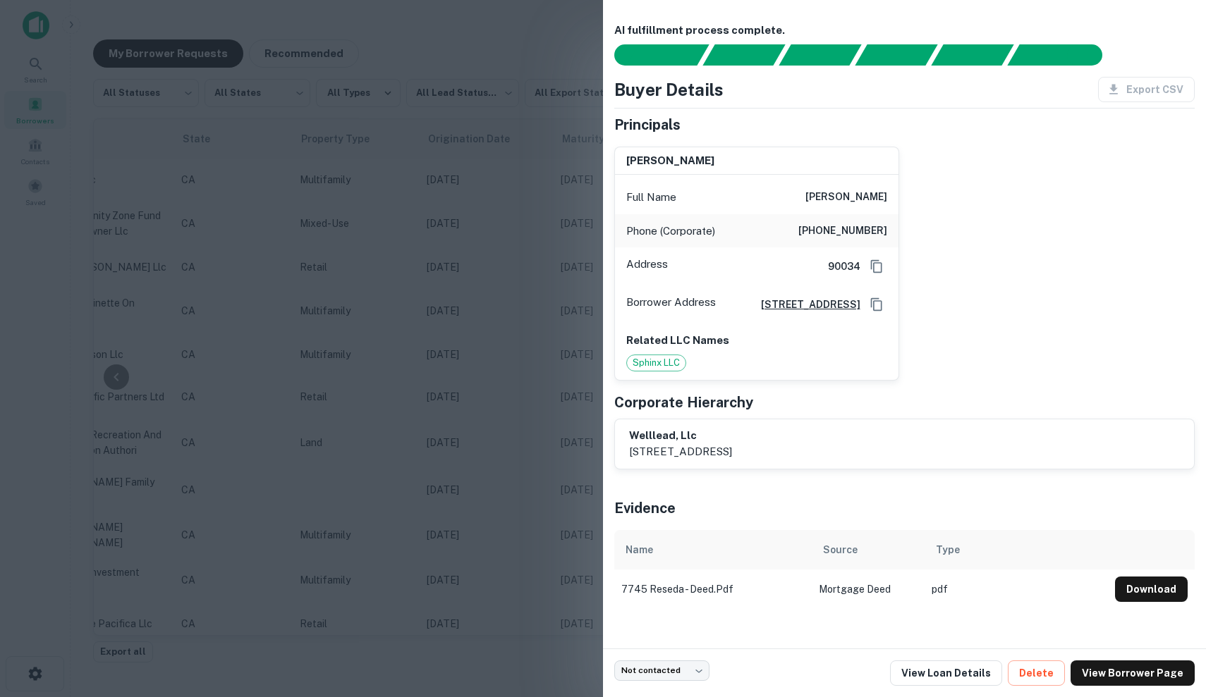
click at [484, 246] on div at bounding box center [603, 348] width 1206 height 697
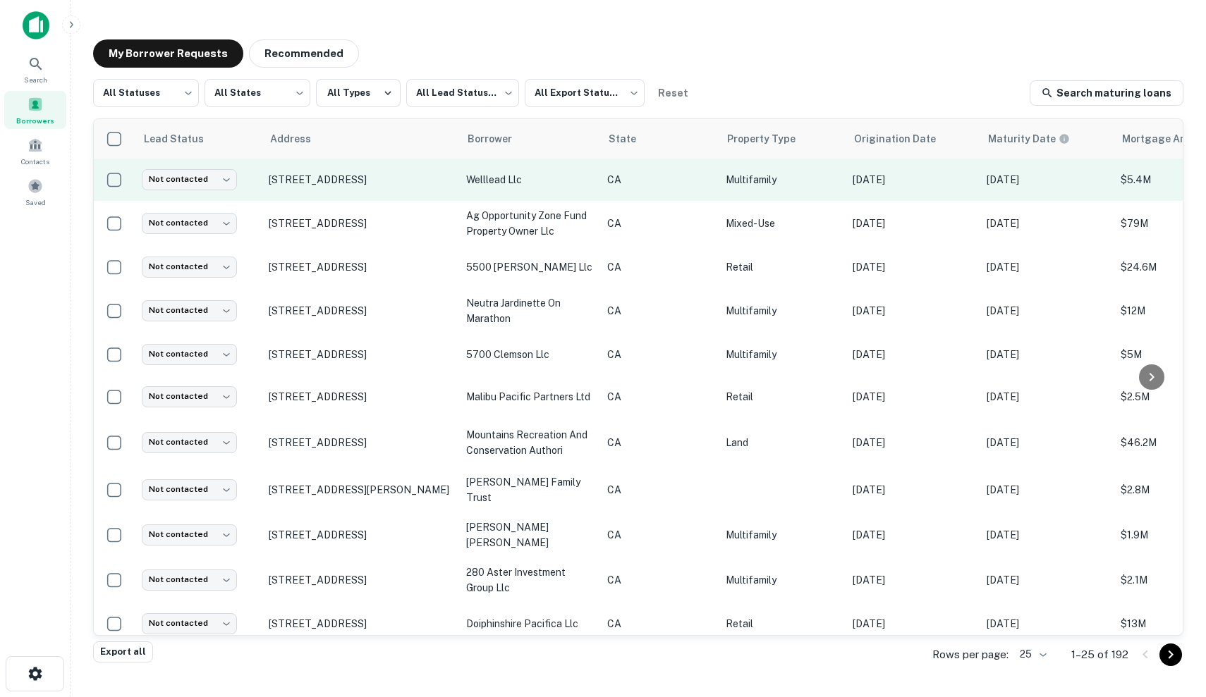
scroll to position [0, 0]
